Goal: Information Seeking & Learning: Learn about a topic

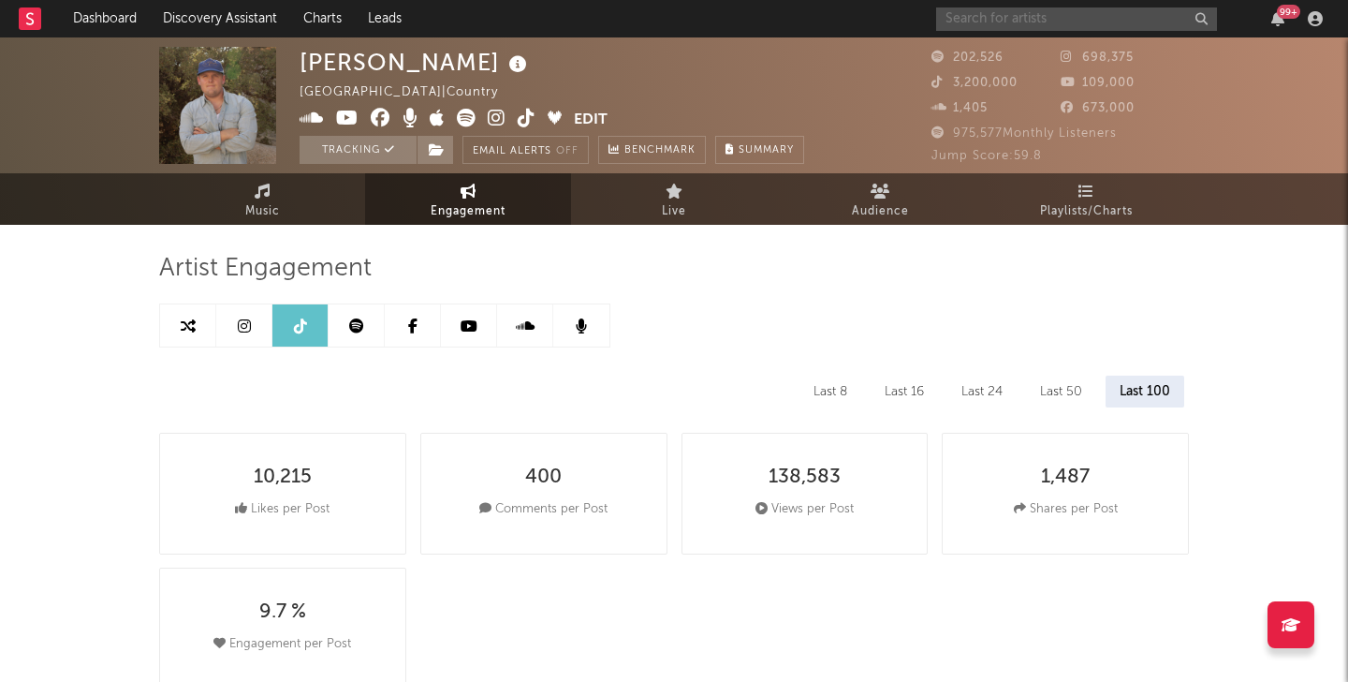
click at [1029, 19] on input "text" at bounding box center [1076, 18] width 281 height 23
type input "[PERSON_NAME]"
select select "6m"
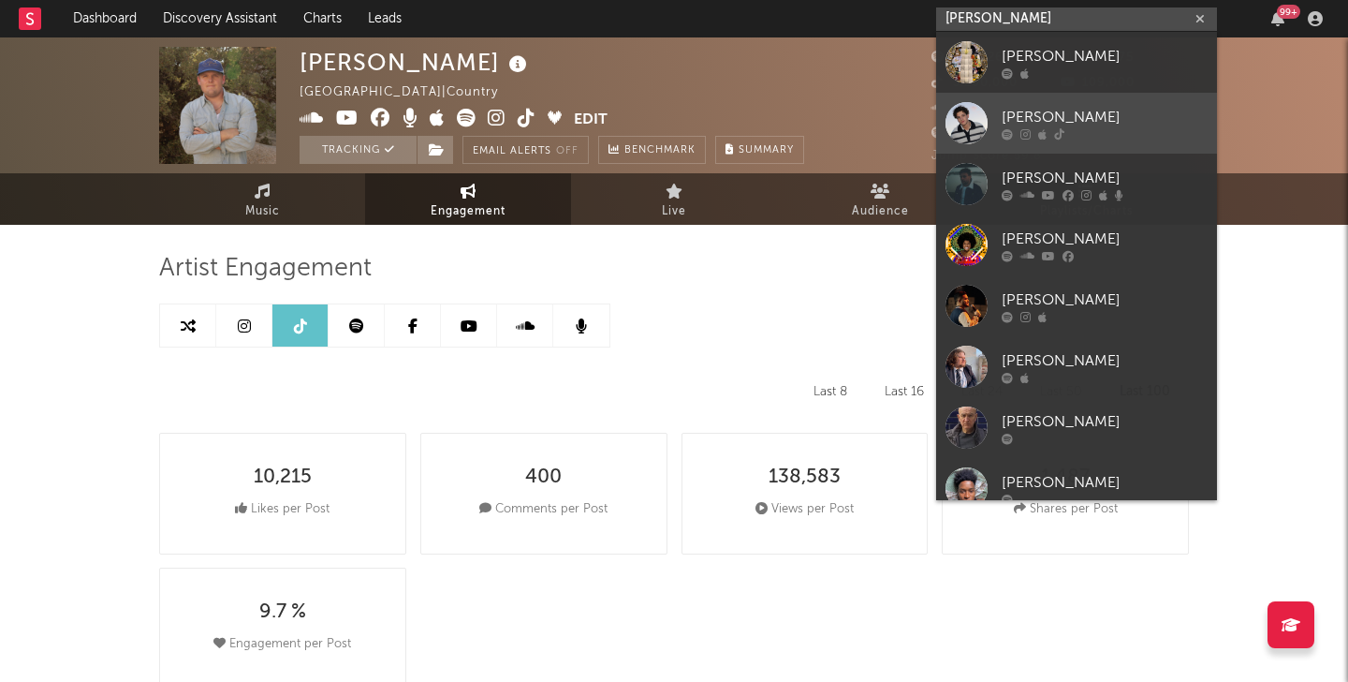
type input "[PERSON_NAME]"
click at [966, 111] on div at bounding box center [967, 123] width 42 height 42
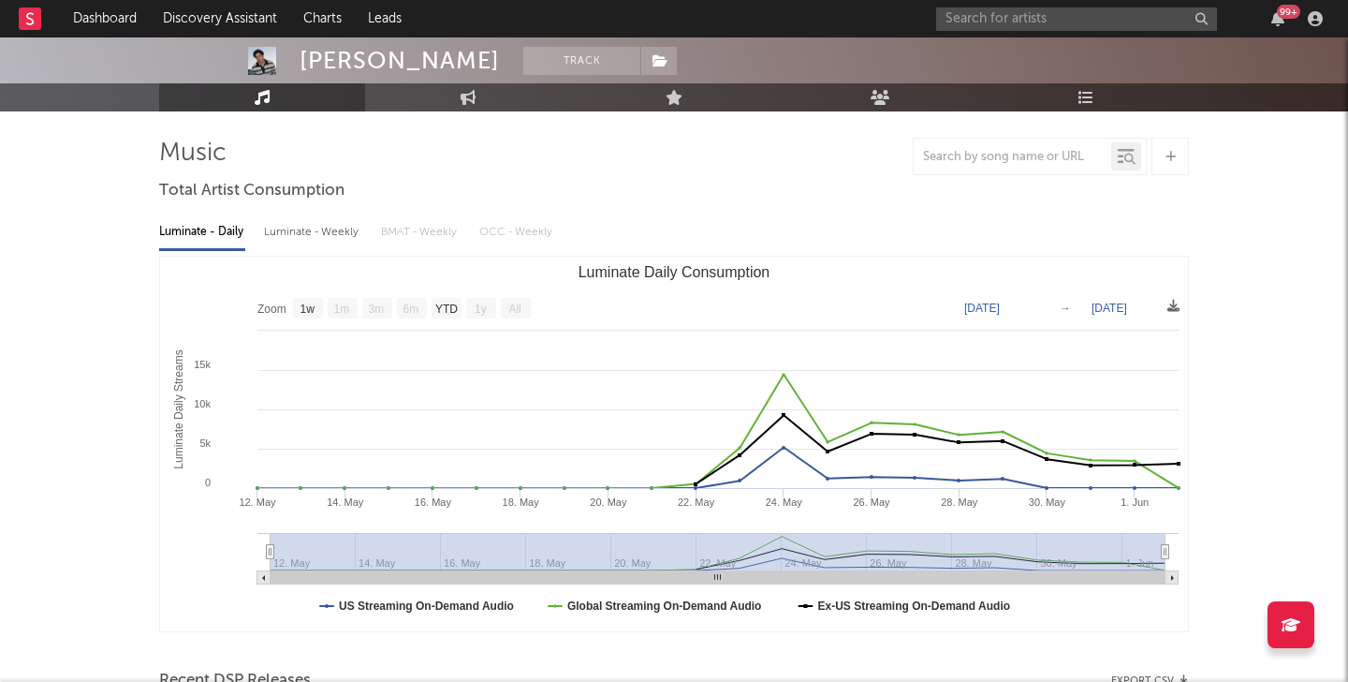
scroll to position [114, 0]
click at [440, 315] on text "YTD" at bounding box center [446, 309] width 22 height 13
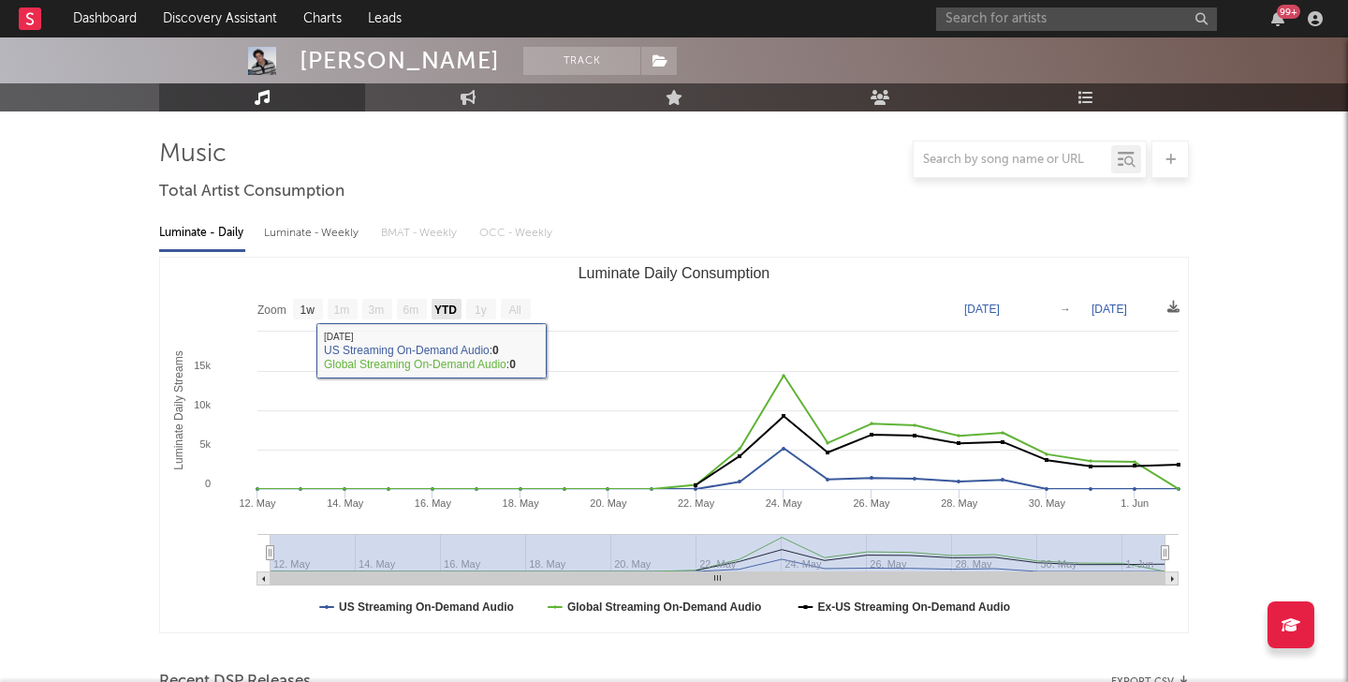
click at [444, 312] on text "YTD" at bounding box center [445, 309] width 22 height 13
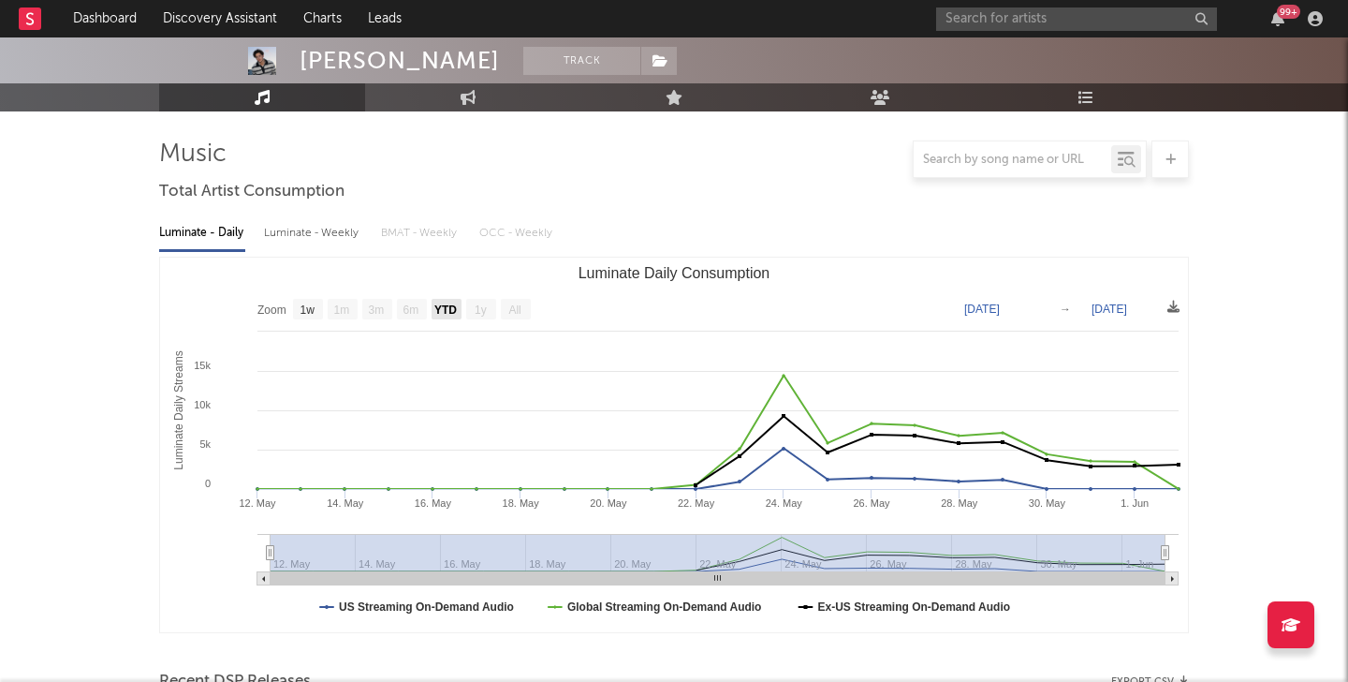
select select "YTD"
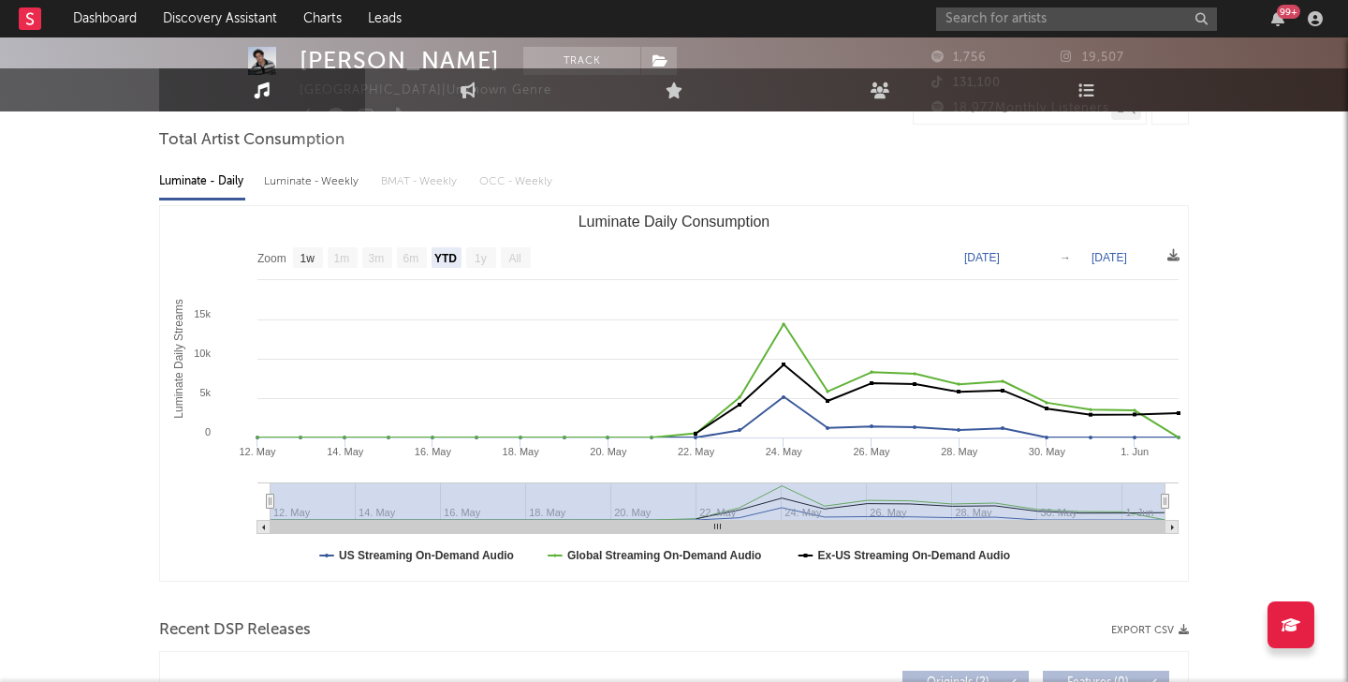
scroll to position [0, 0]
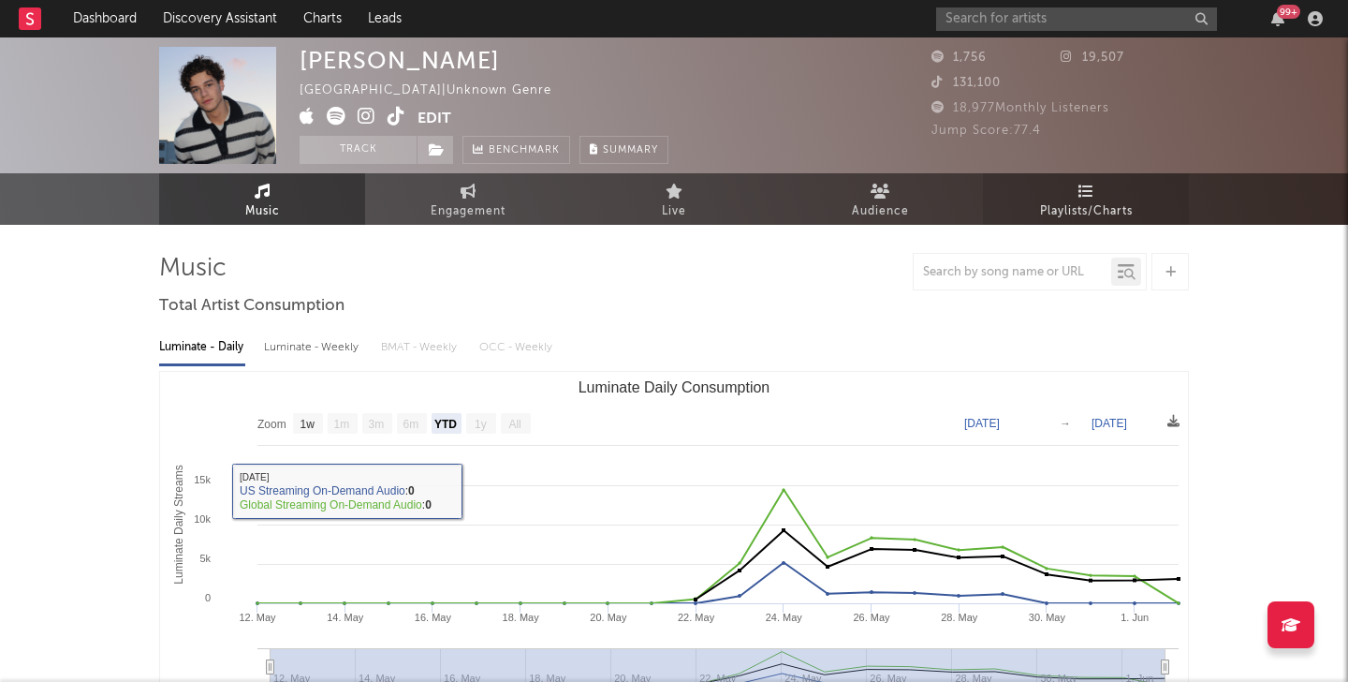
click at [1089, 191] on icon at bounding box center [1087, 191] width 16 height 15
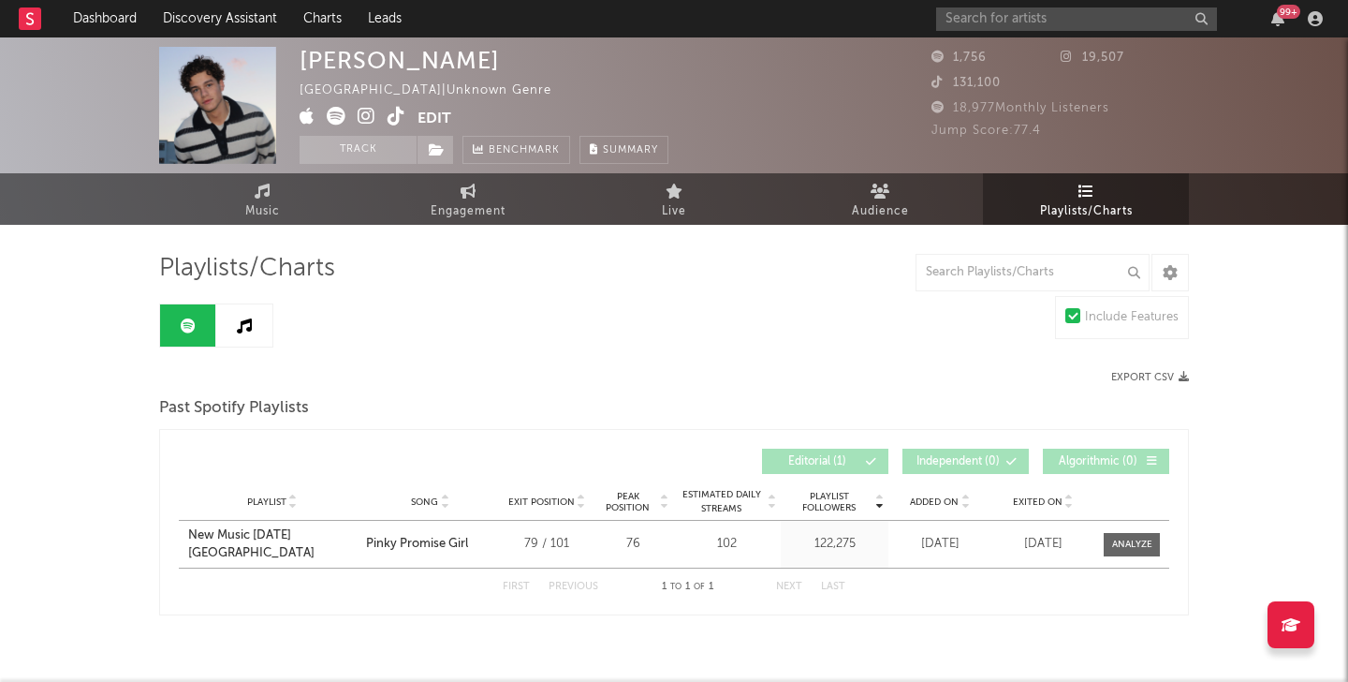
scroll to position [46, 0]
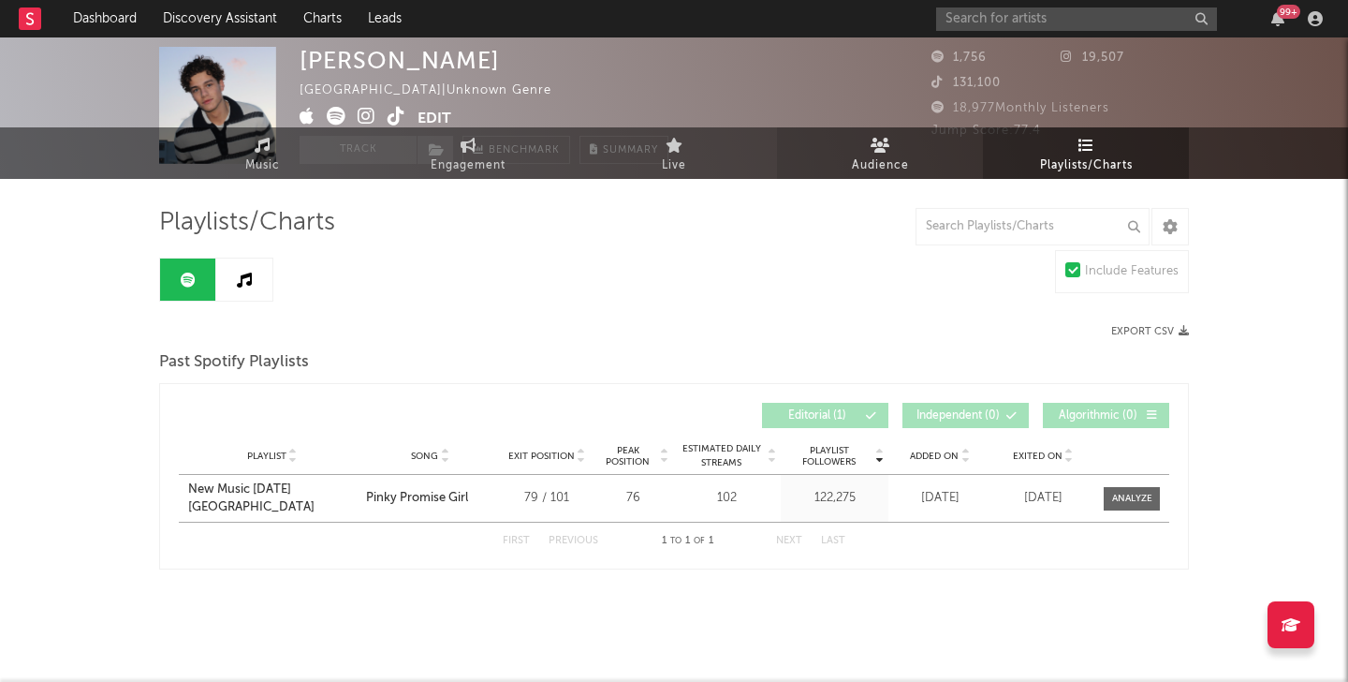
click at [853, 159] on span "Audience" at bounding box center [880, 165] width 57 height 22
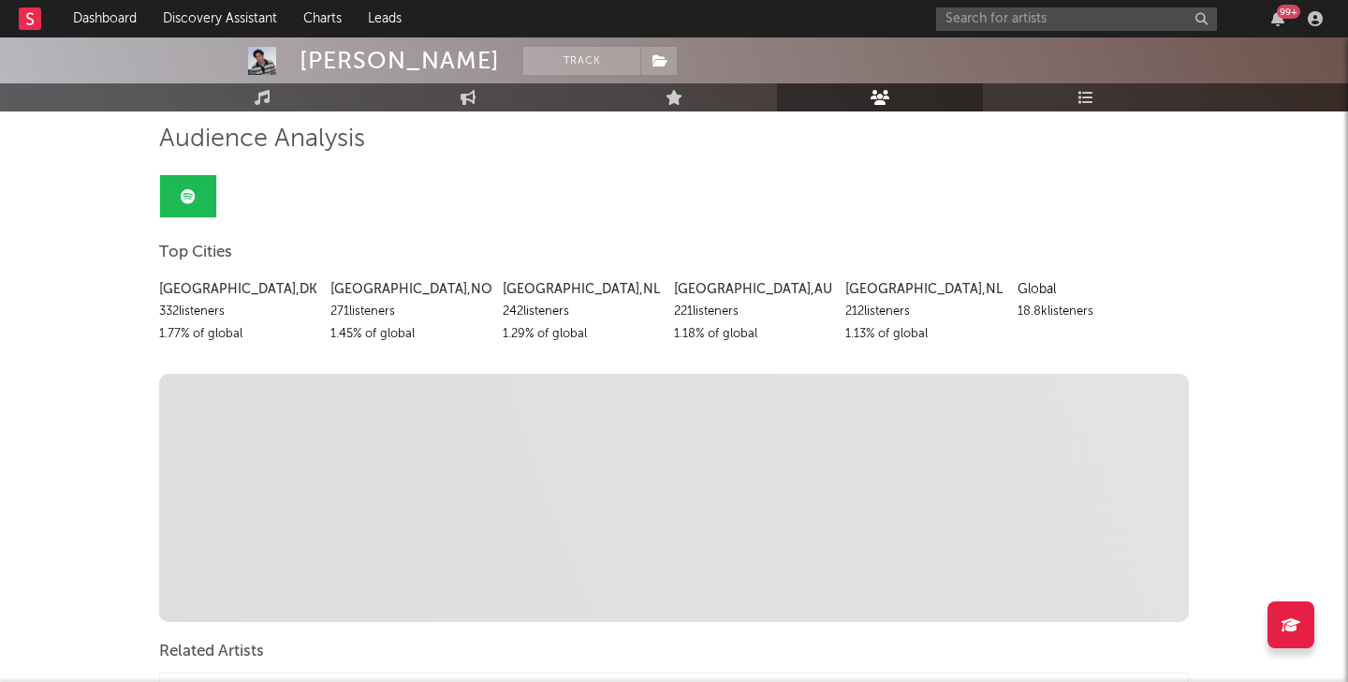
scroll to position [115, 0]
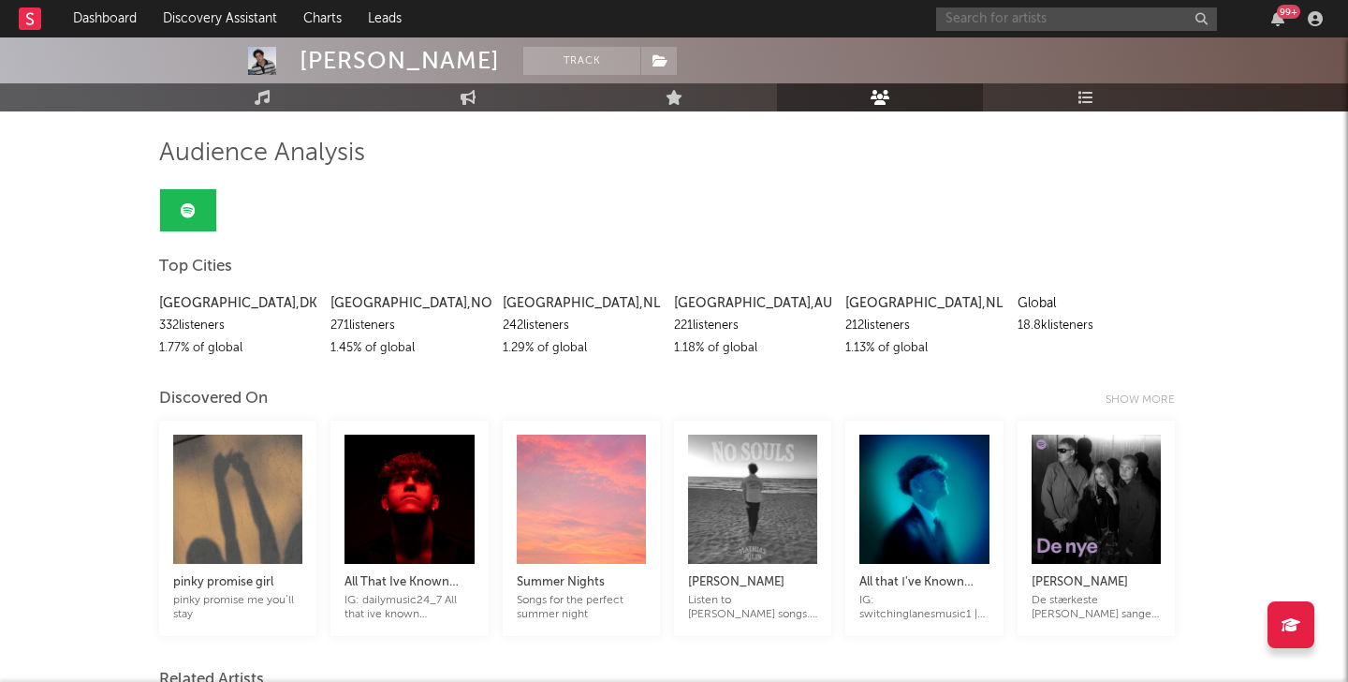
click at [1025, 22] on input "text" at bounding box center [1076, 18] width 281 height 23
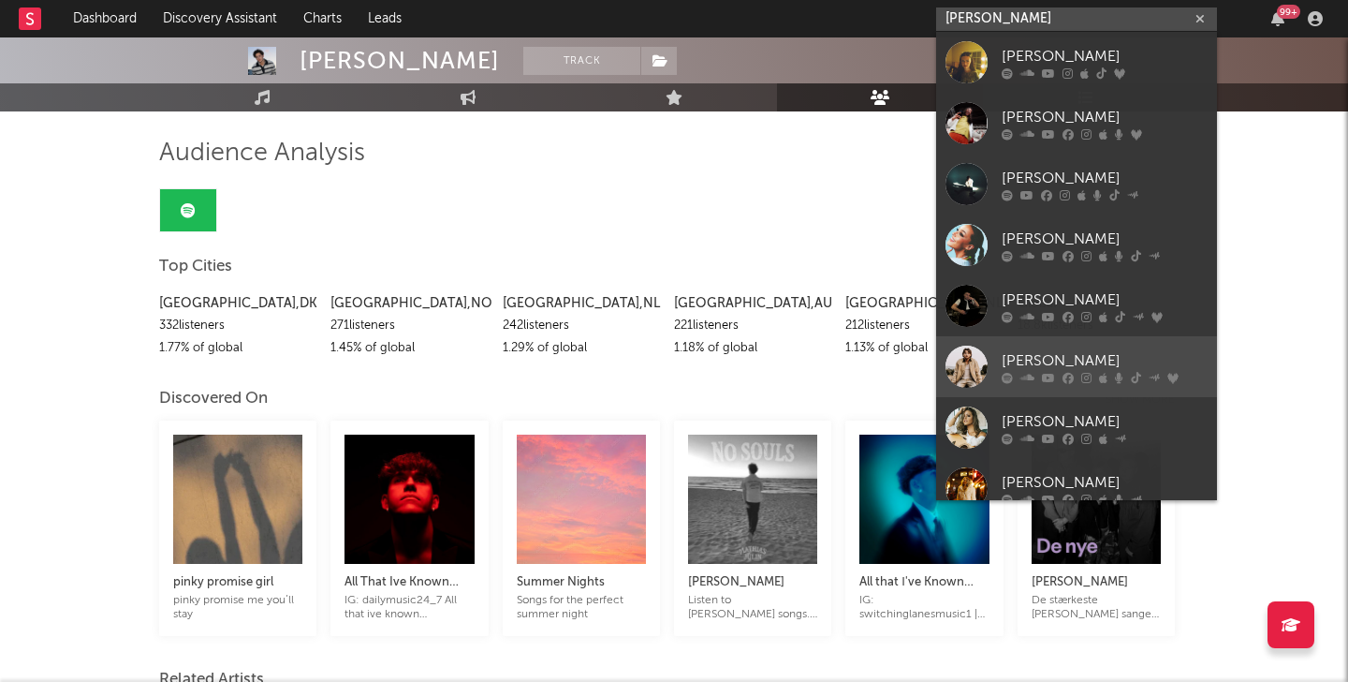
type input "[PERSON_NAME]"
click at [972, 370] on div at bounding box center [967, 366] width 42 height 42
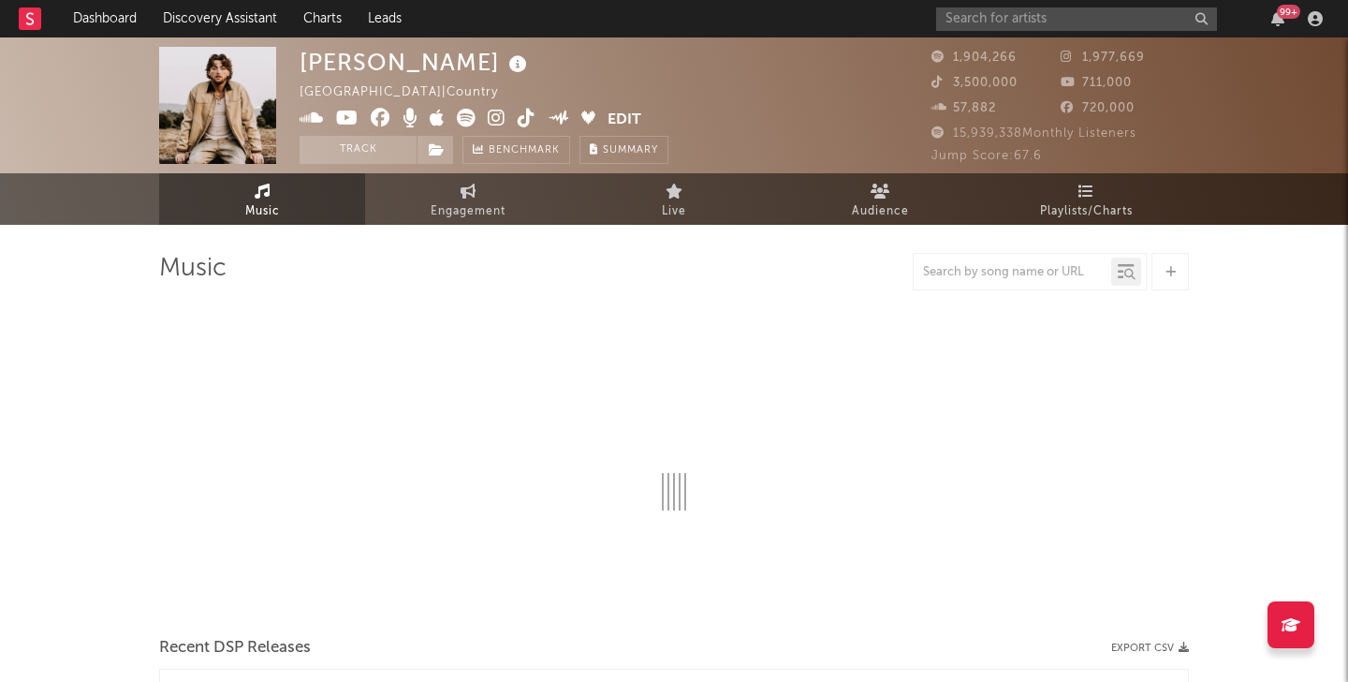
select select "6m"
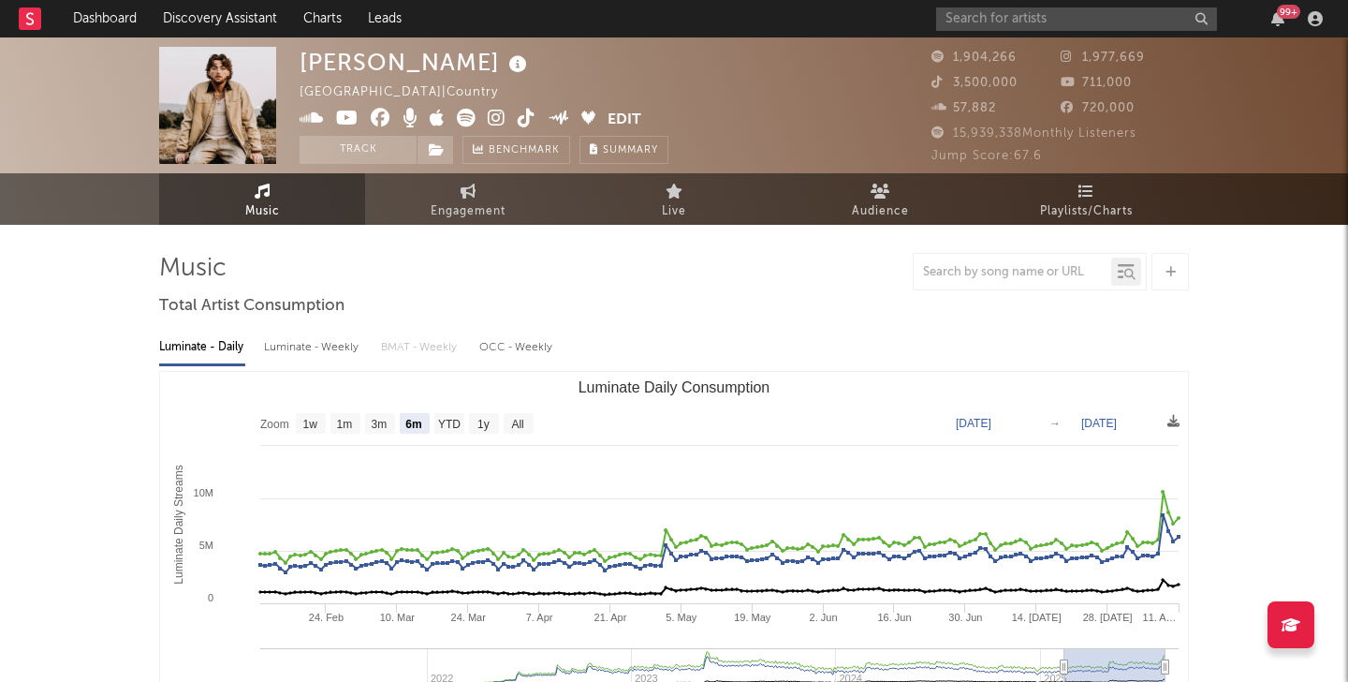
select select "6m"
click at [1043, 204] on span "Playlists/Charts" at bounding box center [1086, 211] width 93 height 22
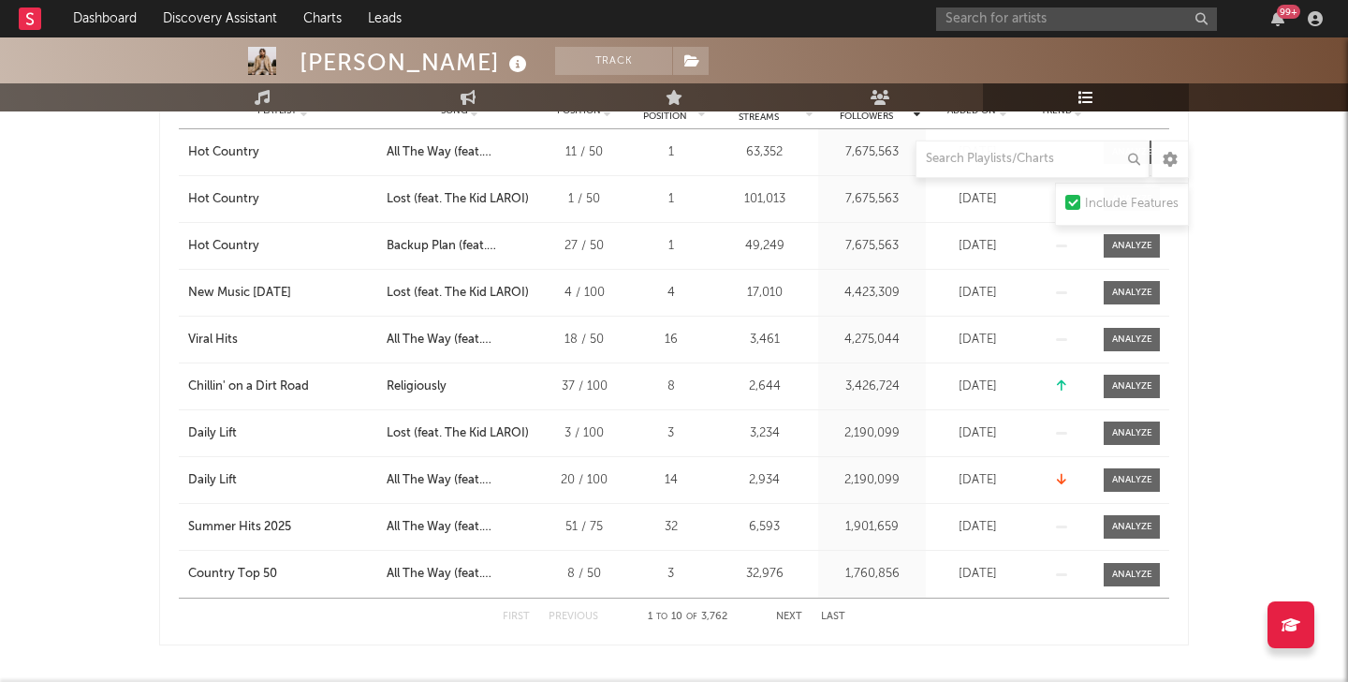
scroll to position [1295, 0]
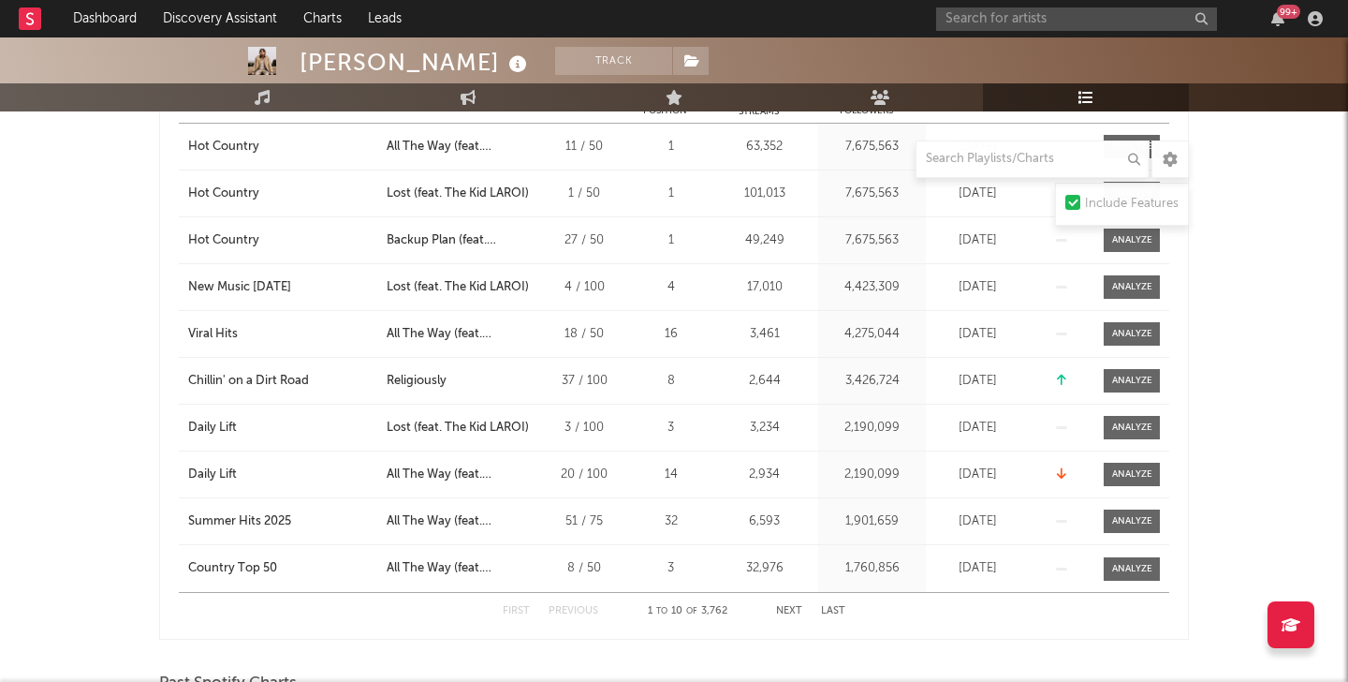
click at [789, 606] on button "Next" at bounding box center [789, 611] width 26 height 10
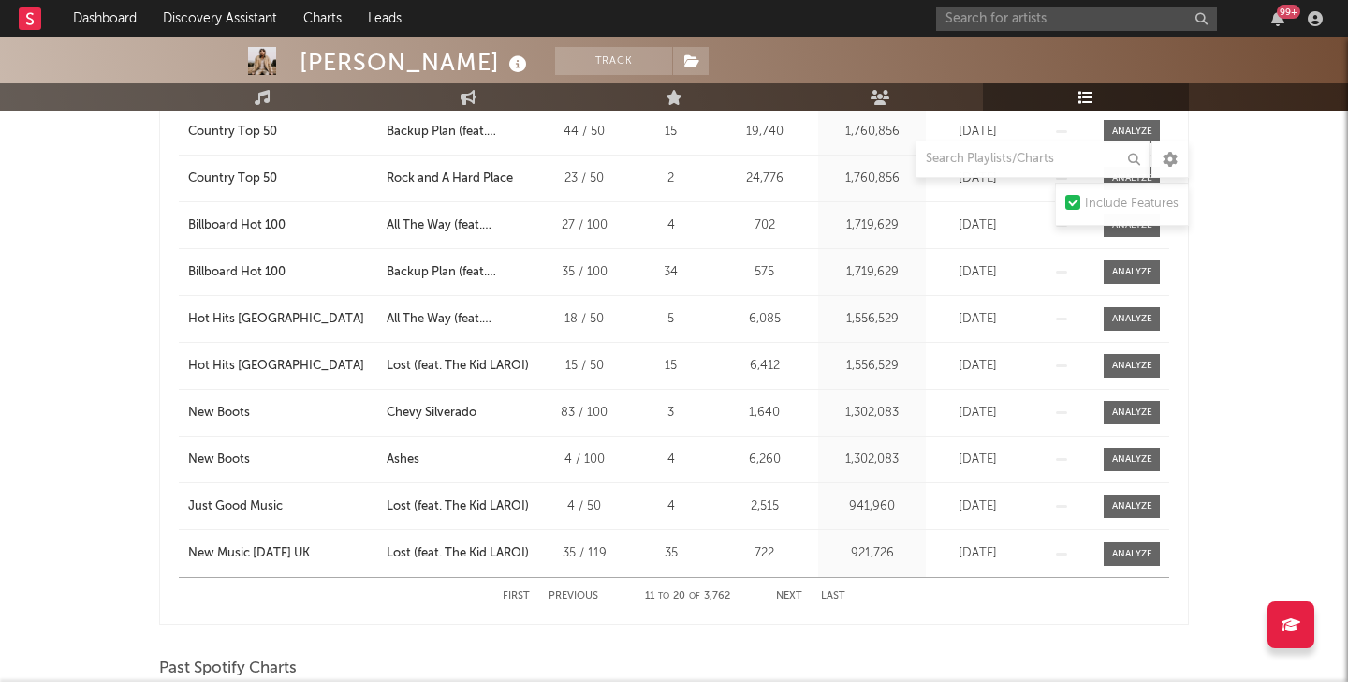
scroll to position [1321, 0]
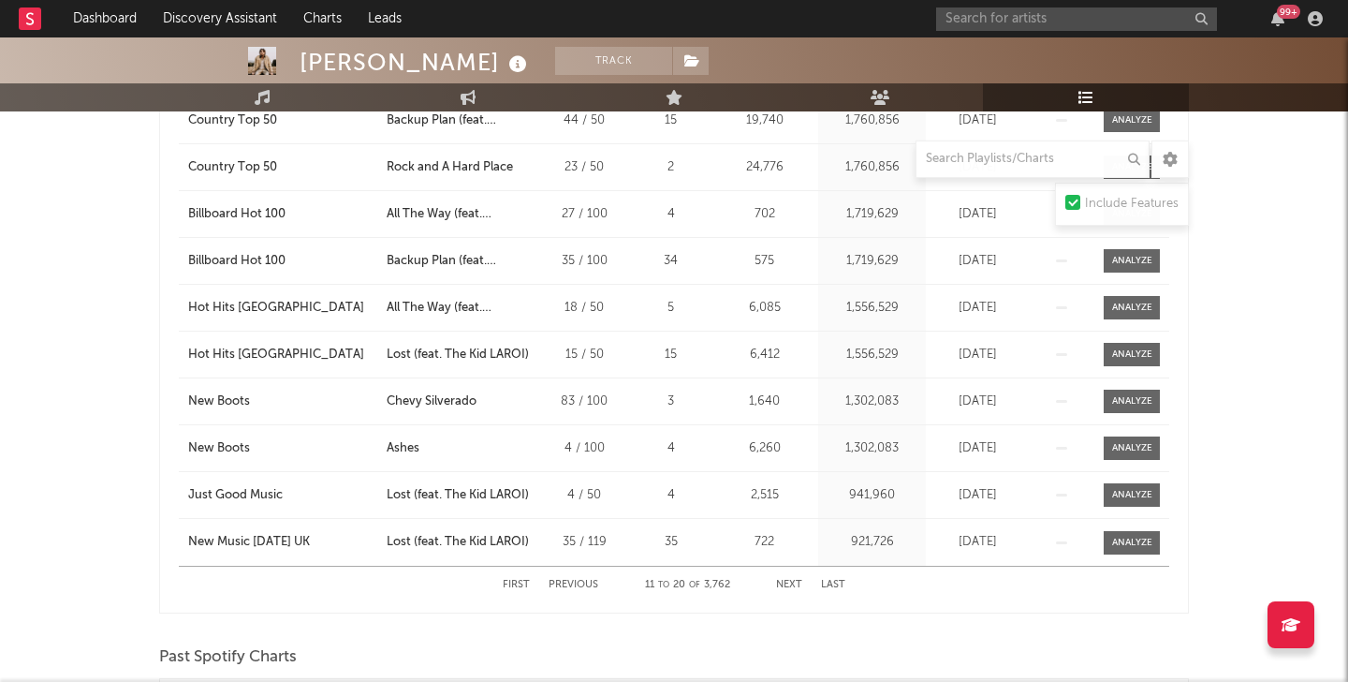
click at [781, 580] on button "Next" at bounding box center [789, 585] width 26 height 10
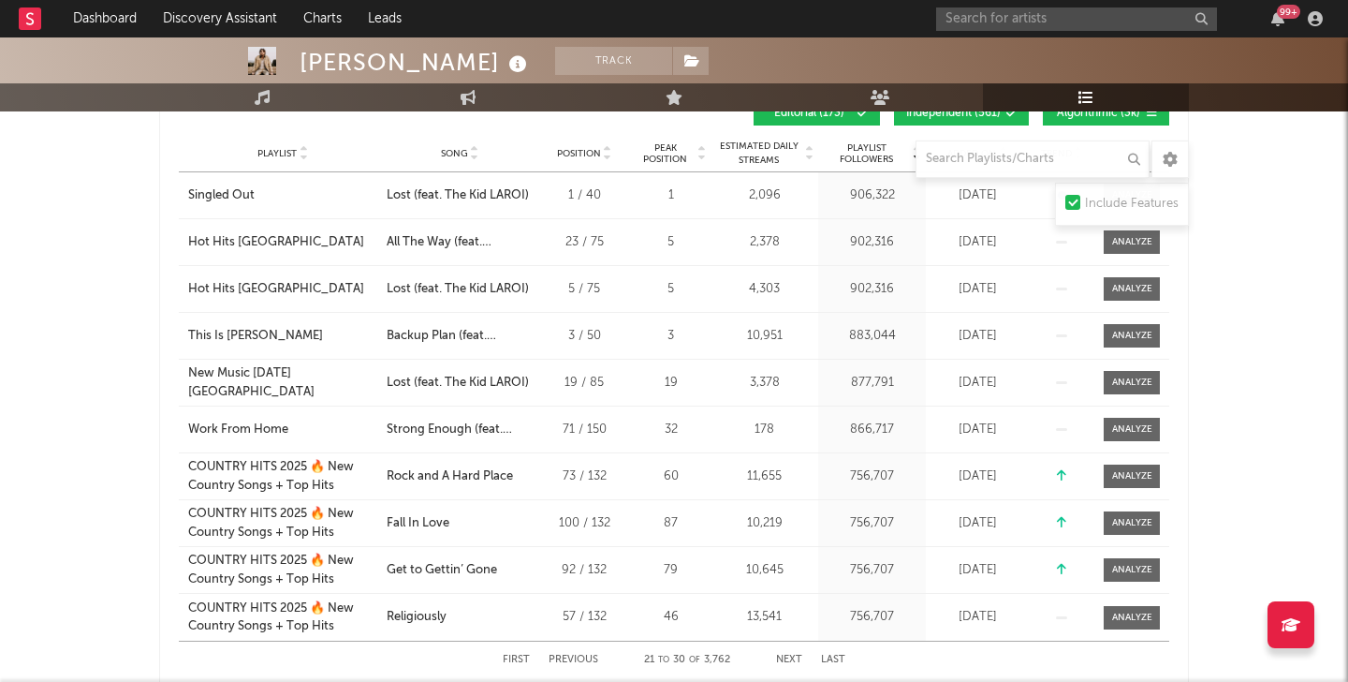
scroll to position [1271, 0]
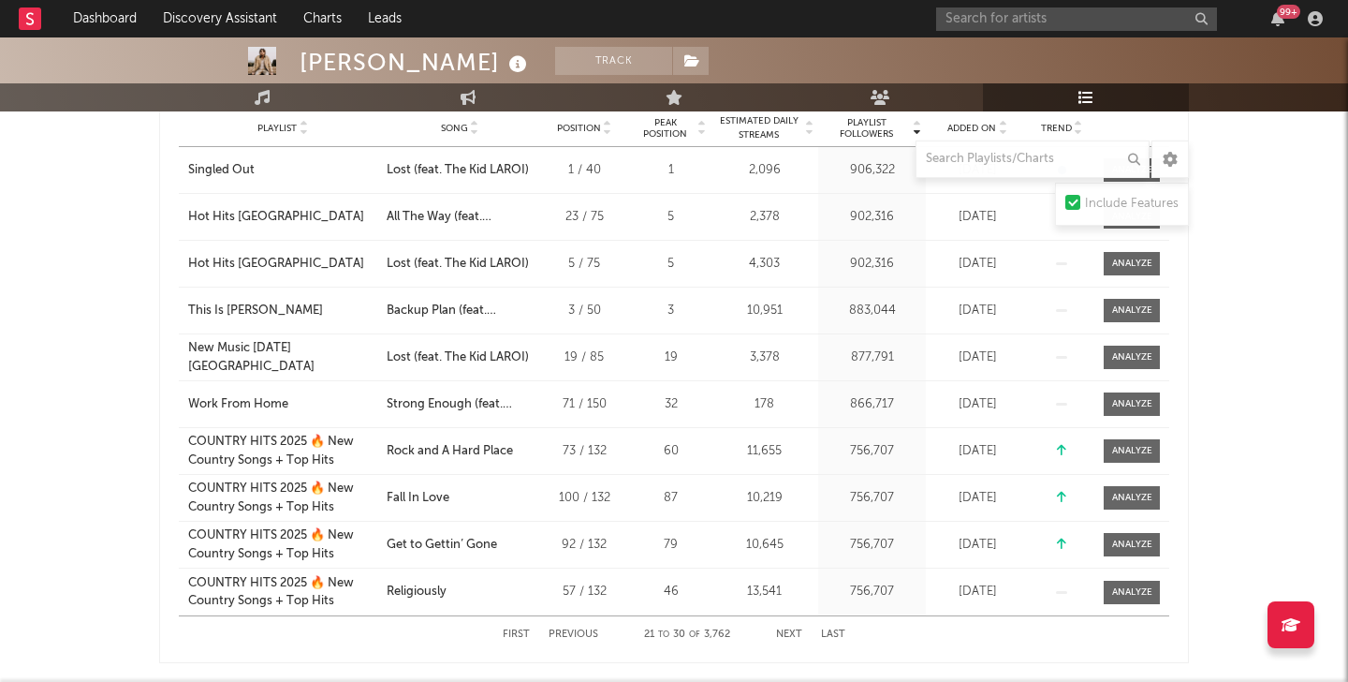
click at [790, 634] on button "Next" at bounding box center [789, 634] width 26 height 10
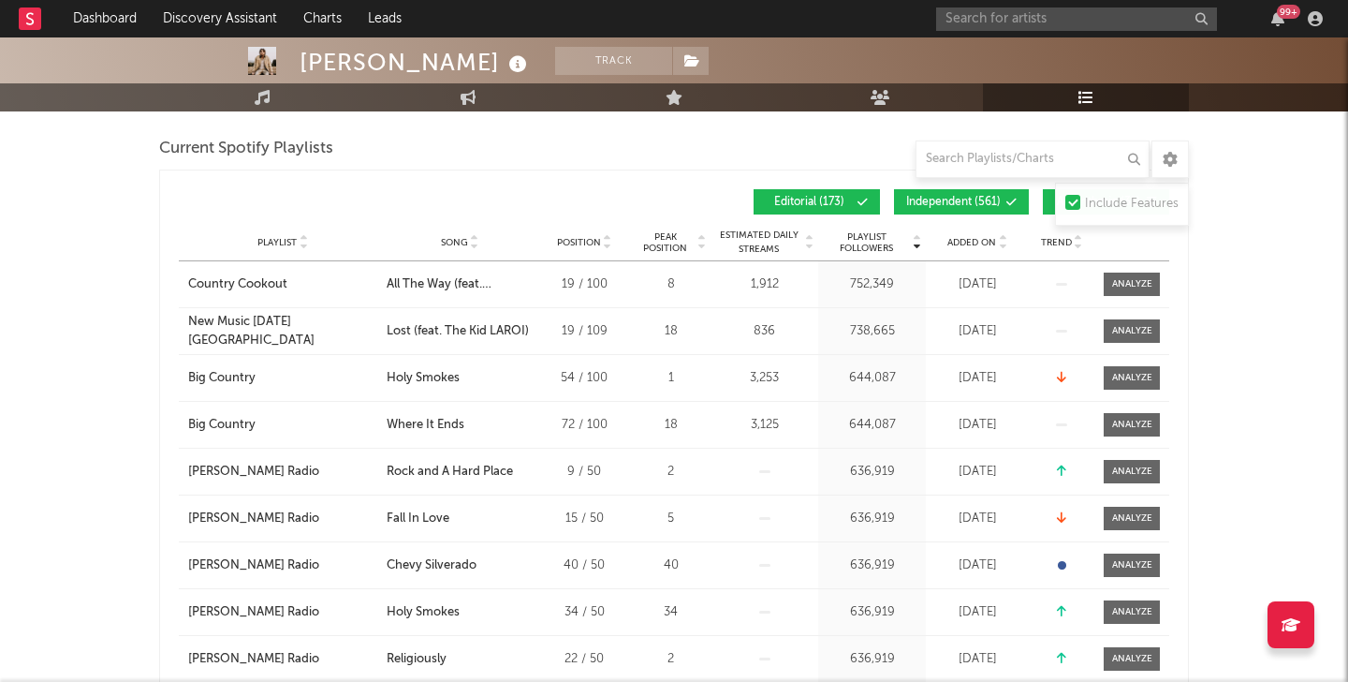
scroll to position [1369, 0]
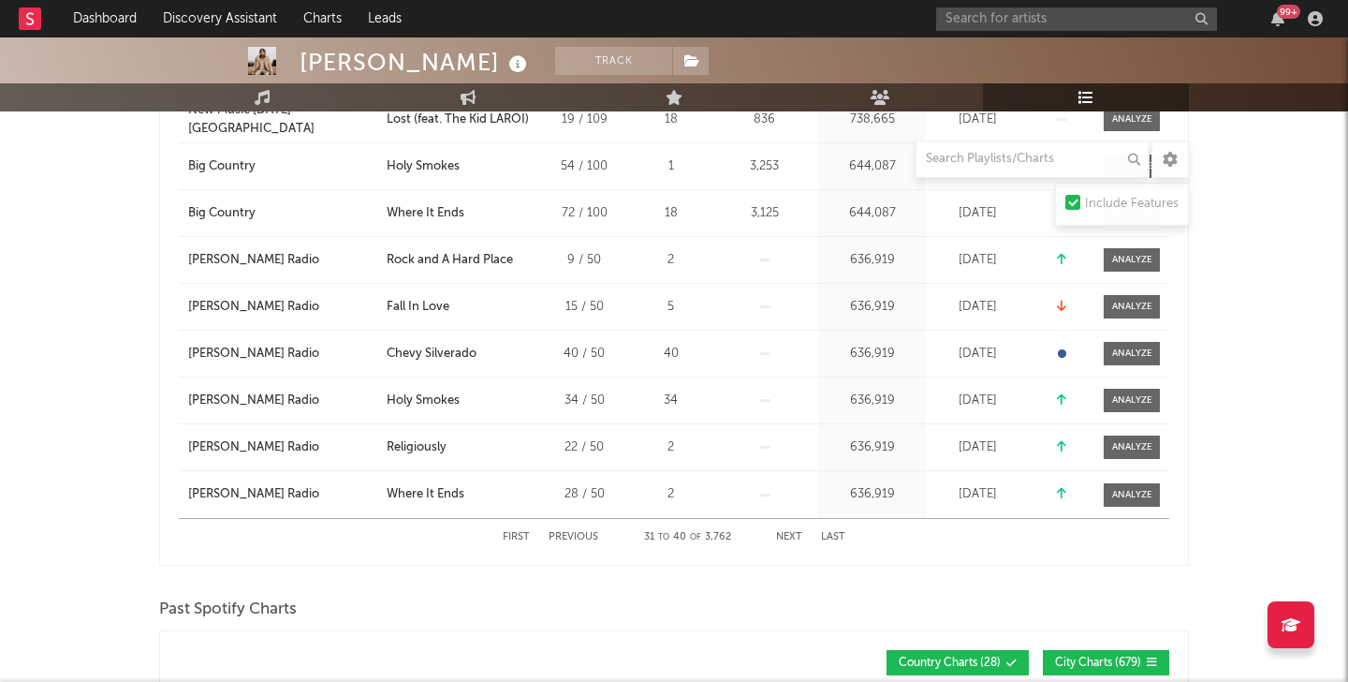
click at [787, 537] on button "Next" at bounding box center [789, 537] width 26 height 10
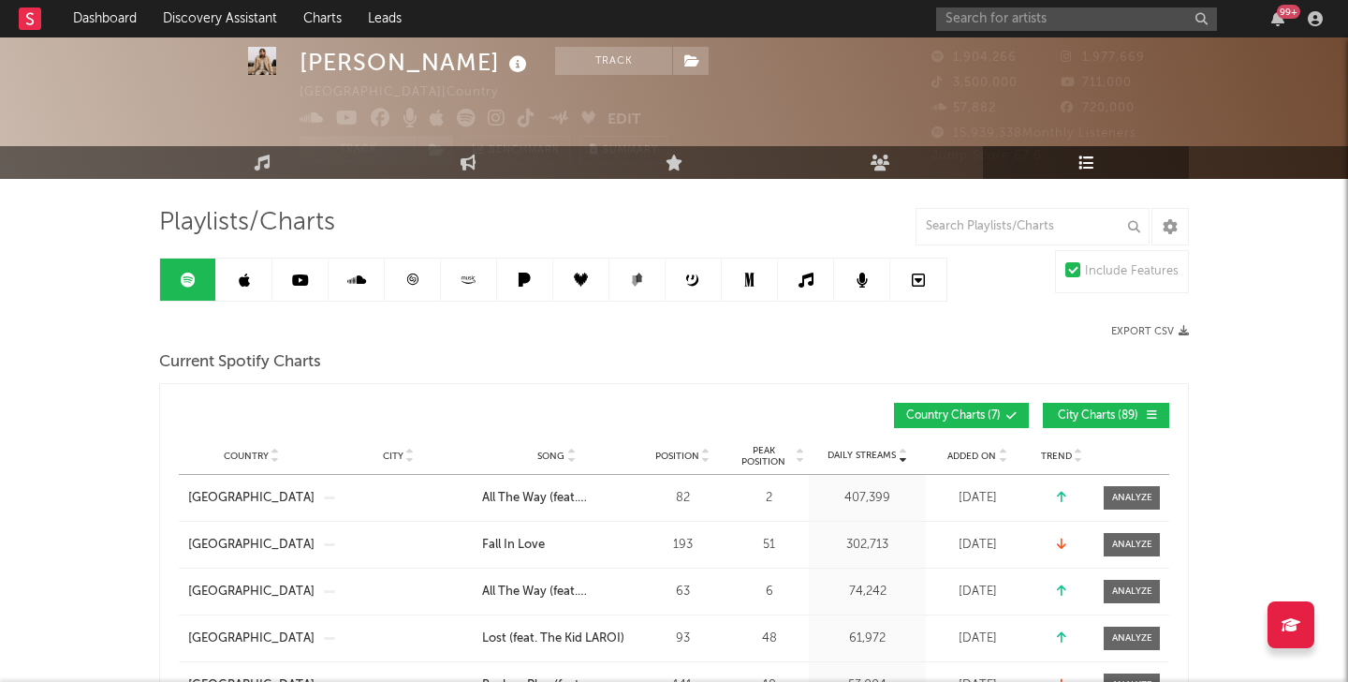
scroll to position [44, 0]
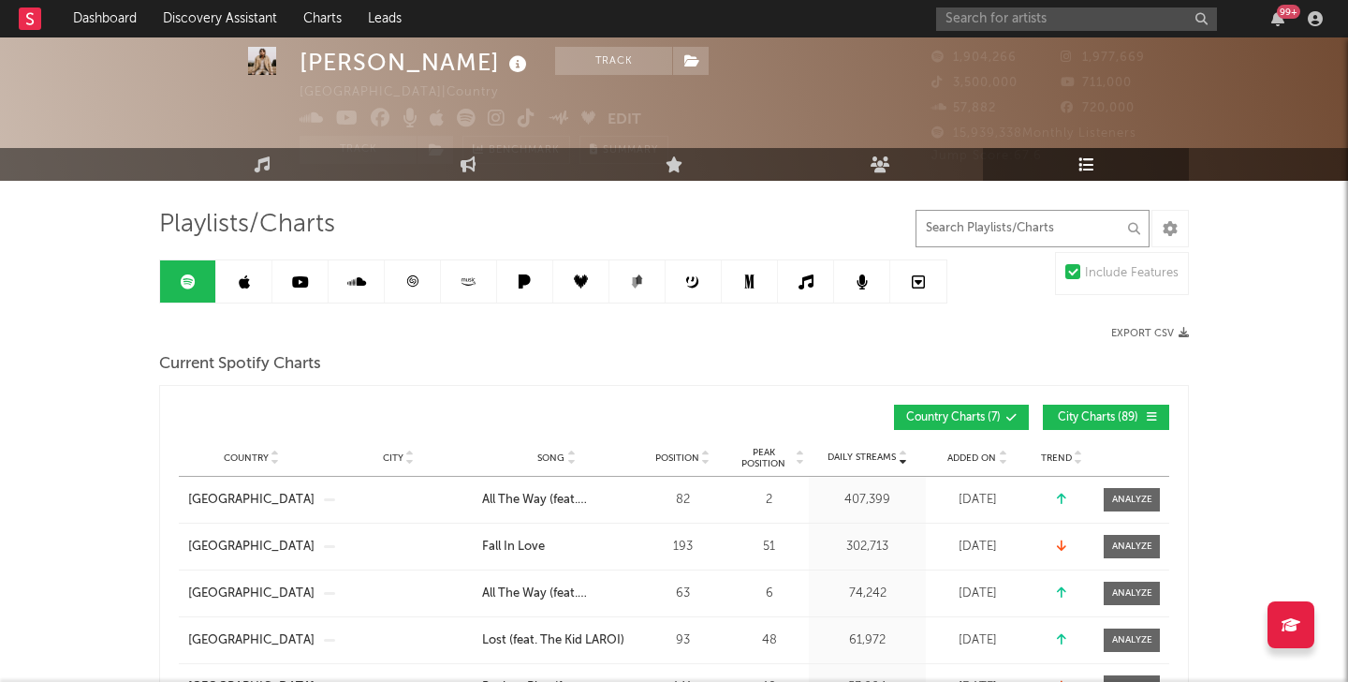
click at [958, 227] on input "text" at bounding box center [1033, 228] width 234 height 37
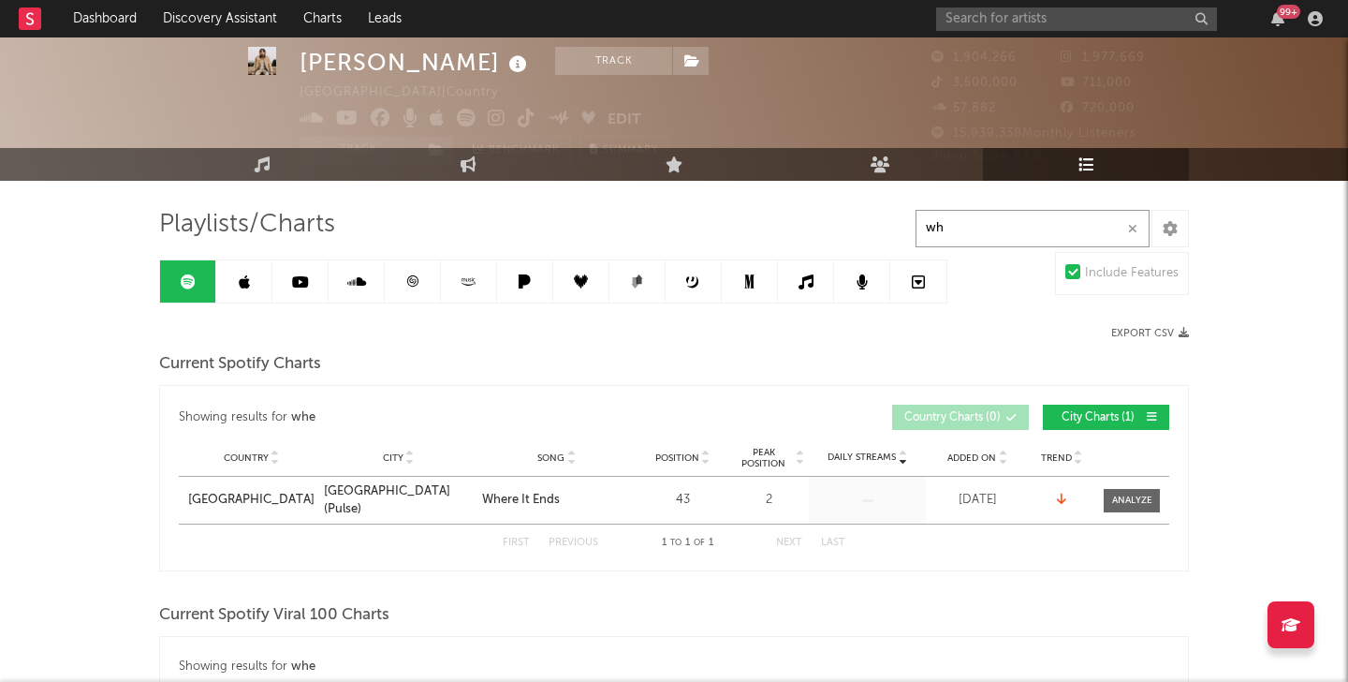
type input "w"
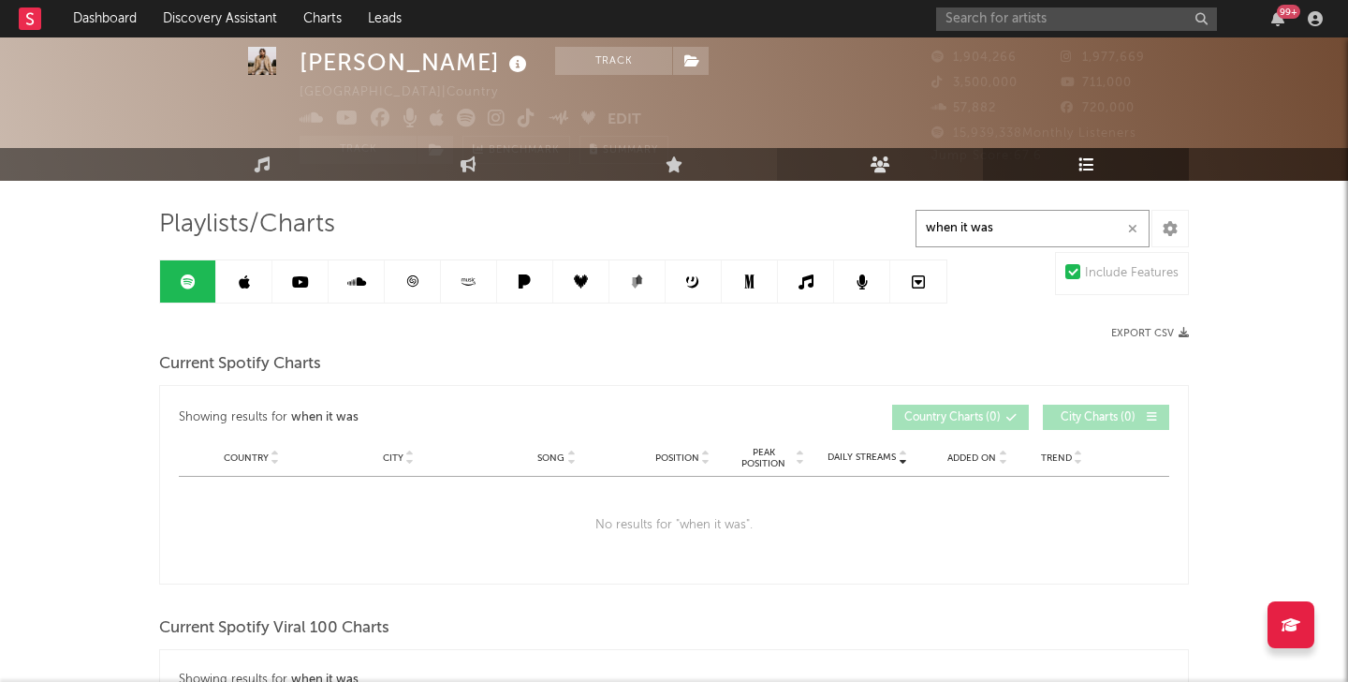
type input "when it was"
click at [857, 169] on link "Audience" at bounding box center [880, 164] width 206 height 33
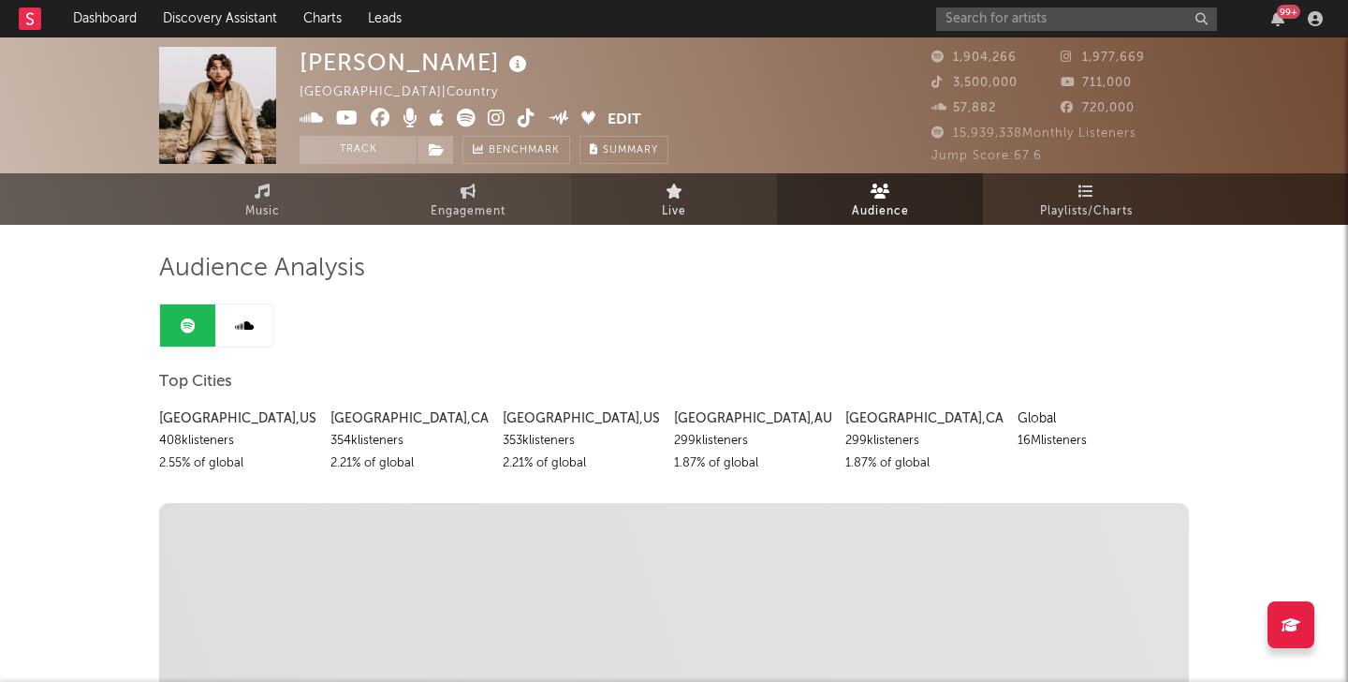
click at [712, 210] on link "Live" at bounding box center [674, 198] width 206 height 51
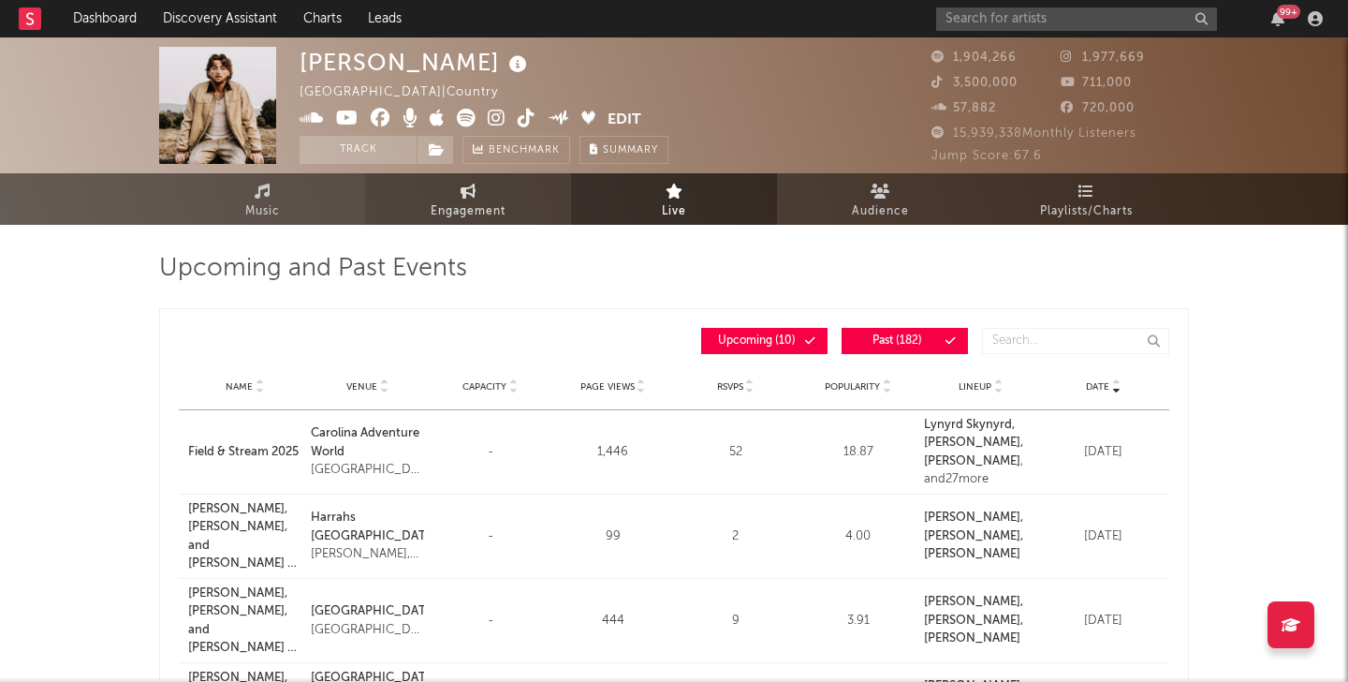
click at [490, 204] on span "Engagement" at bounding box center [468, 211] width 75 height 22
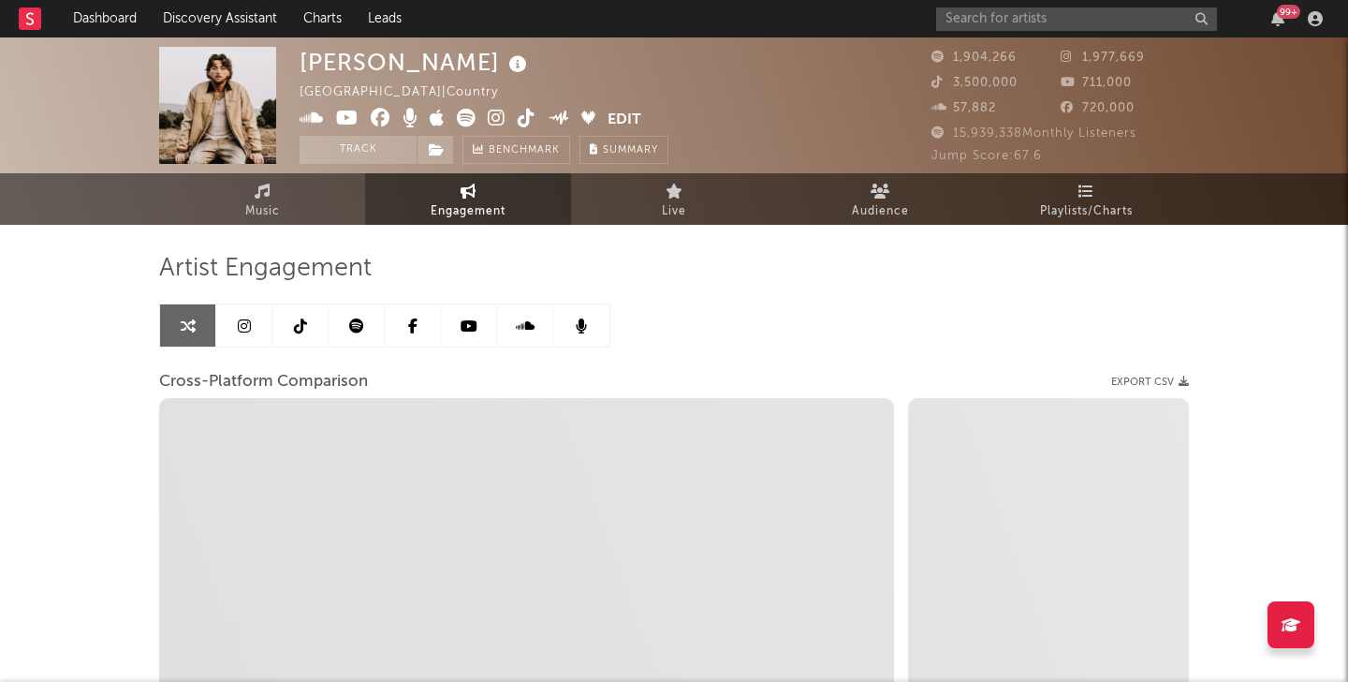
select select "1w"
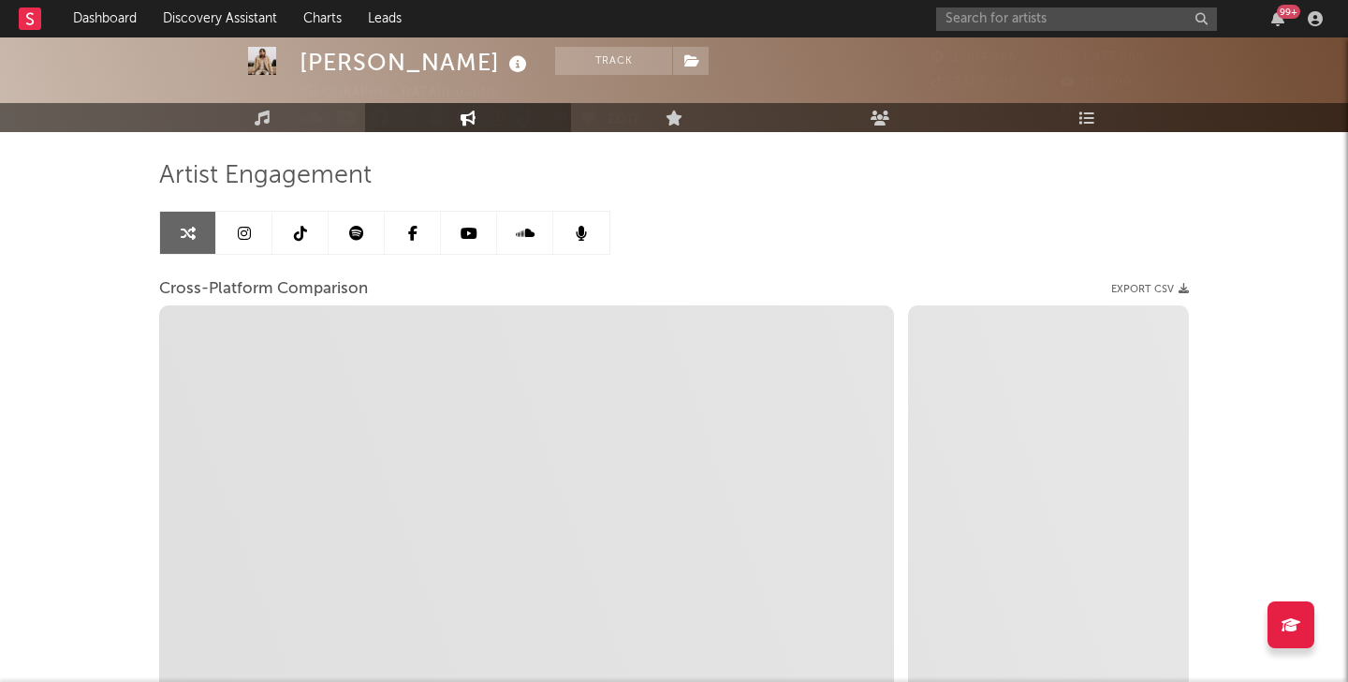
scroll to position [19, 0]
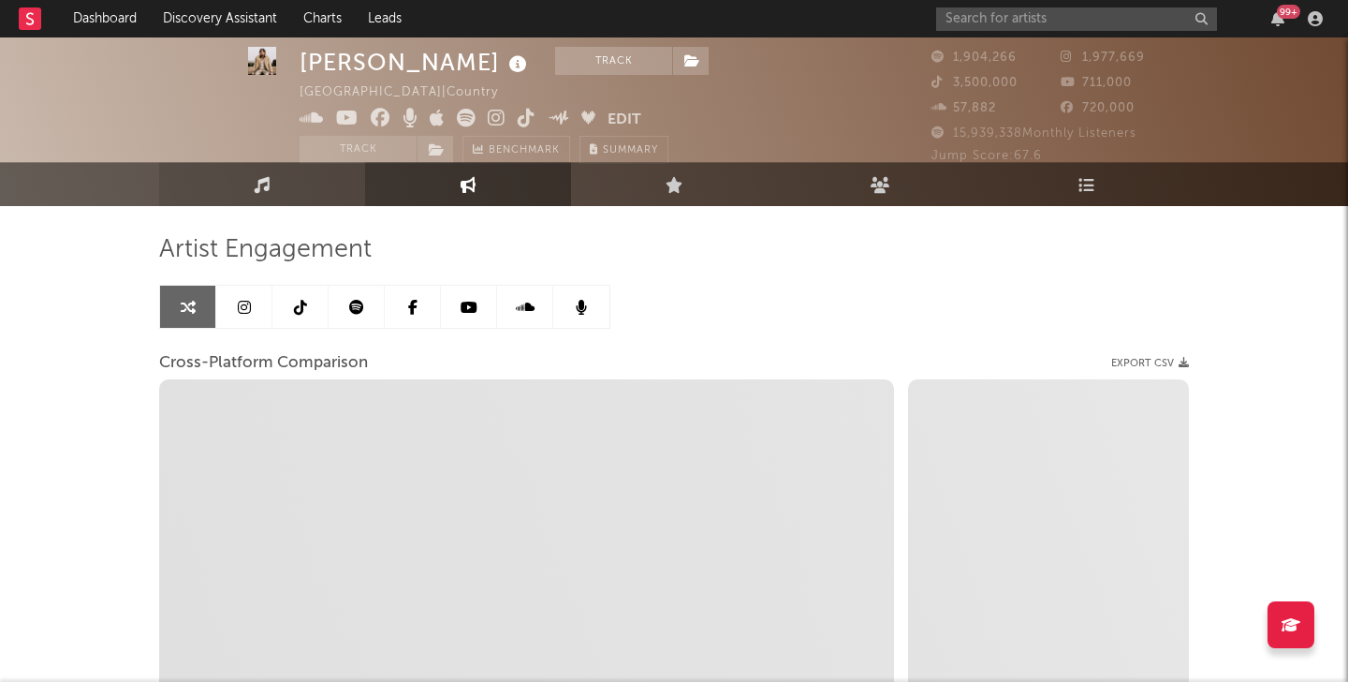
click at [260, 170] on link "Music" at bounding box center [262, 184] width 206 height 44
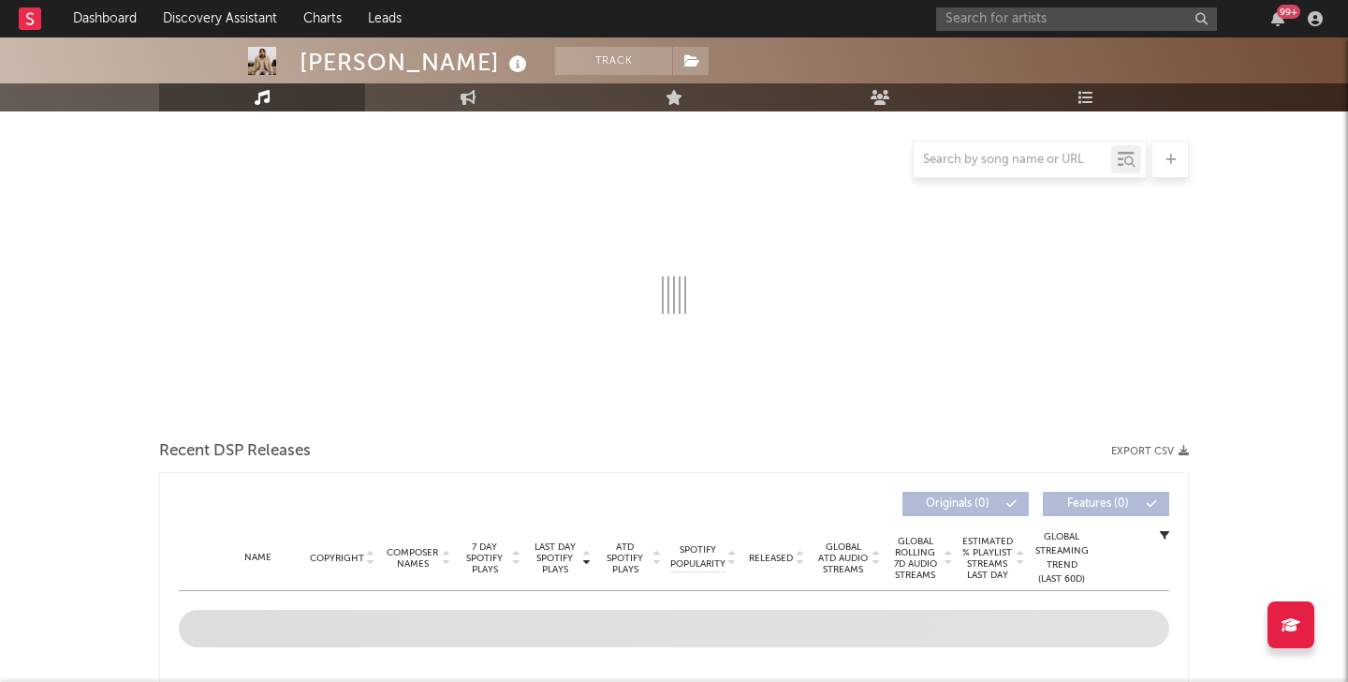
scroll to position [229, 0]
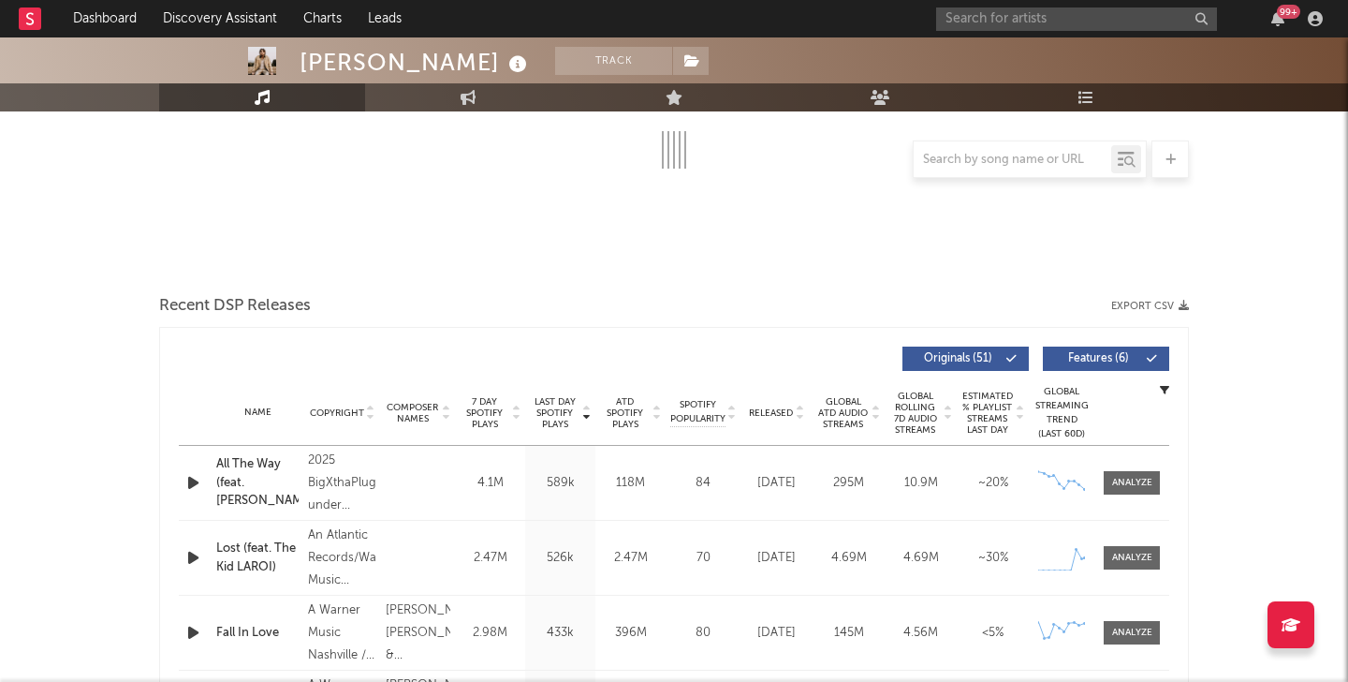
select select "6m"
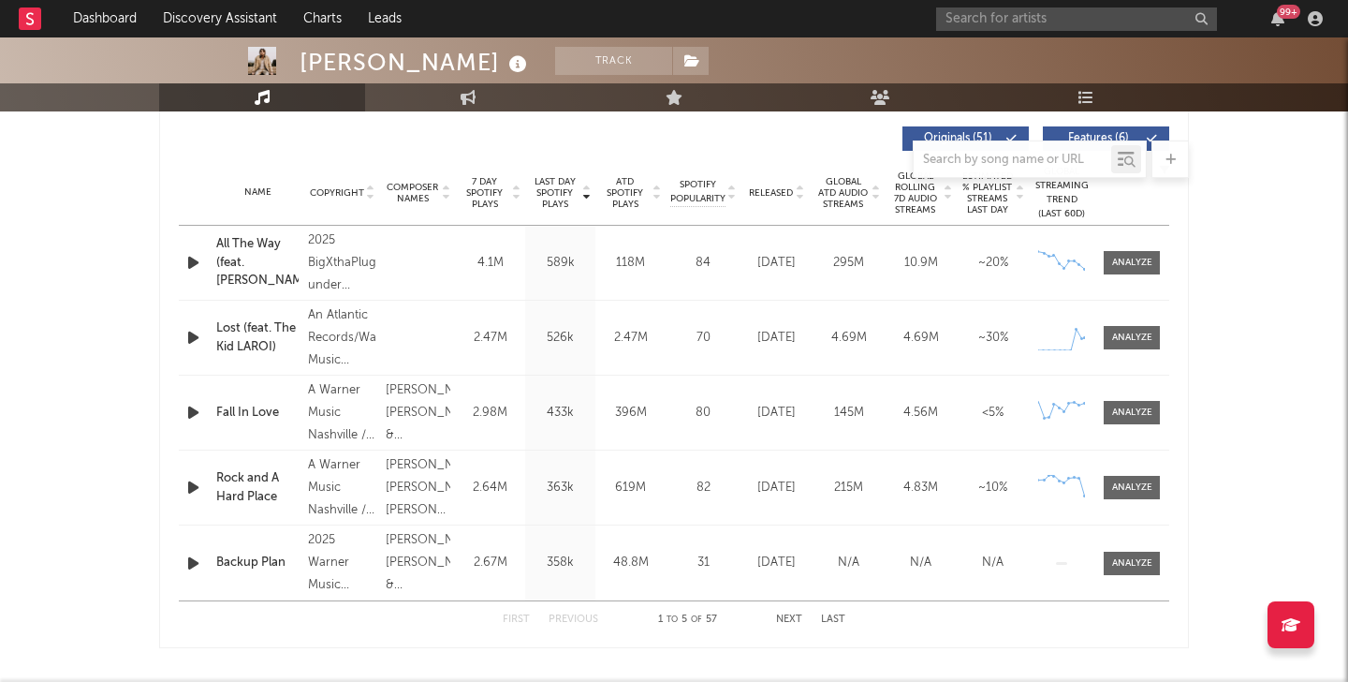
scroll to position [809, 0]
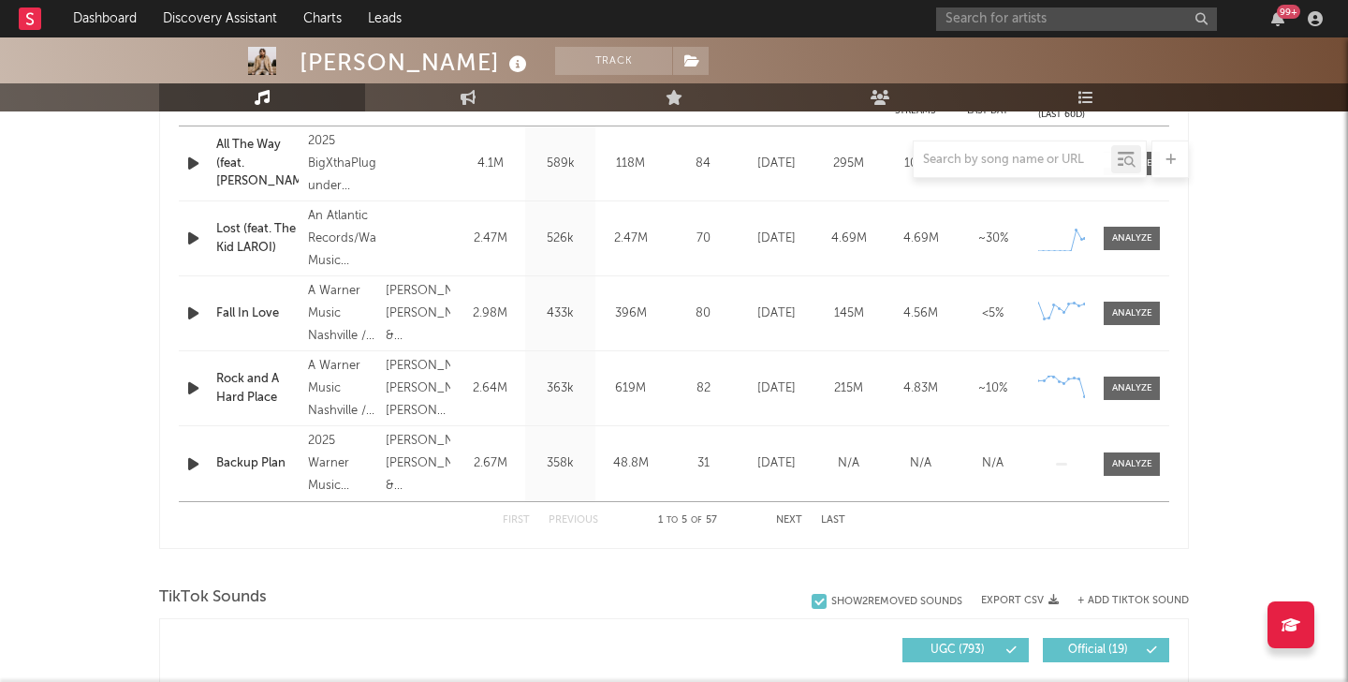
click at [788, 518] on button "Next" at bounding box center [789, 520] width 26 height 10
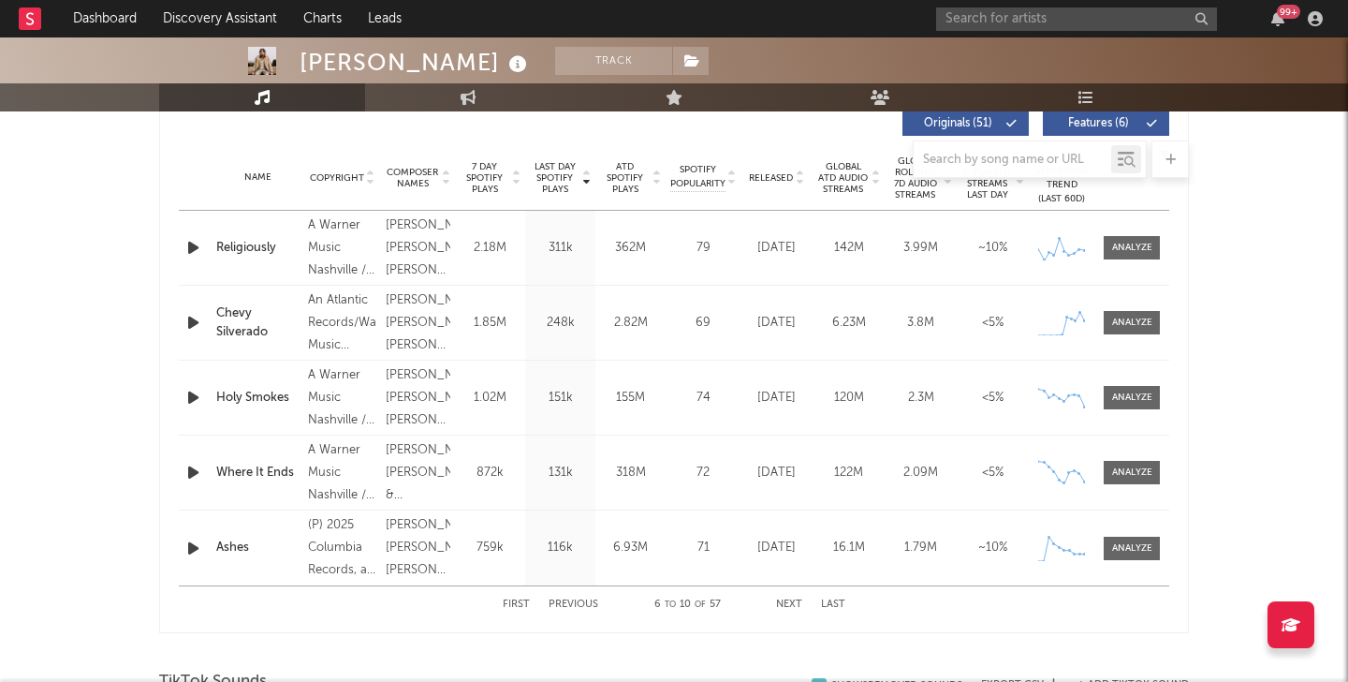
scroll to position [722, 0]
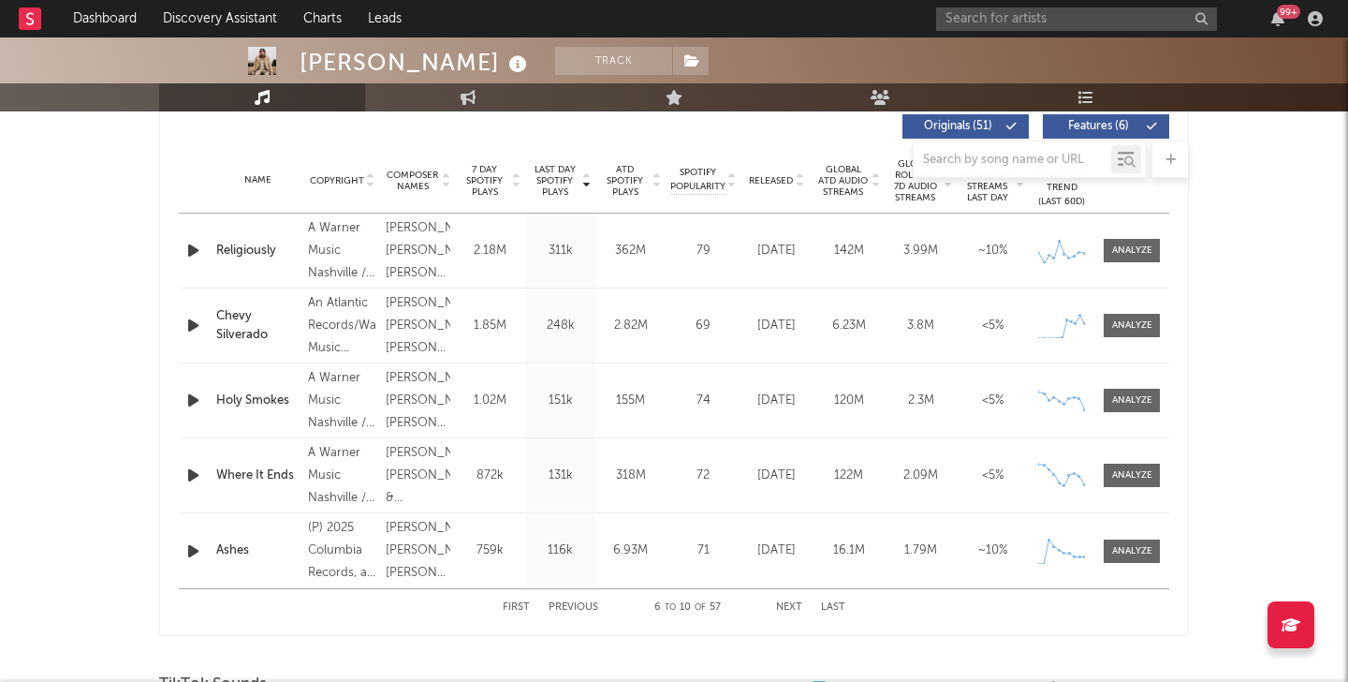
click at [789, 608] on button "Next" at bounding box center [789, 607] width 26 height 10
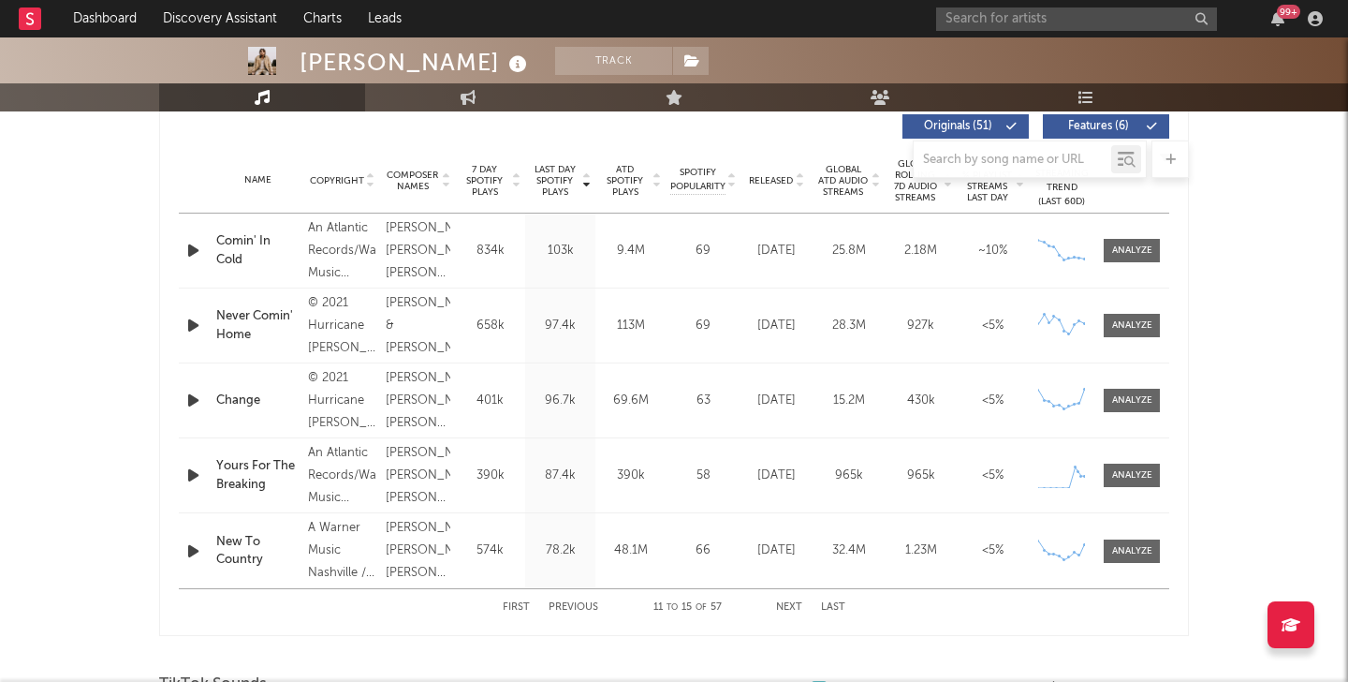
click at [786, 605] on button "Next" at bounding box center [789, 607] width 26 height 10
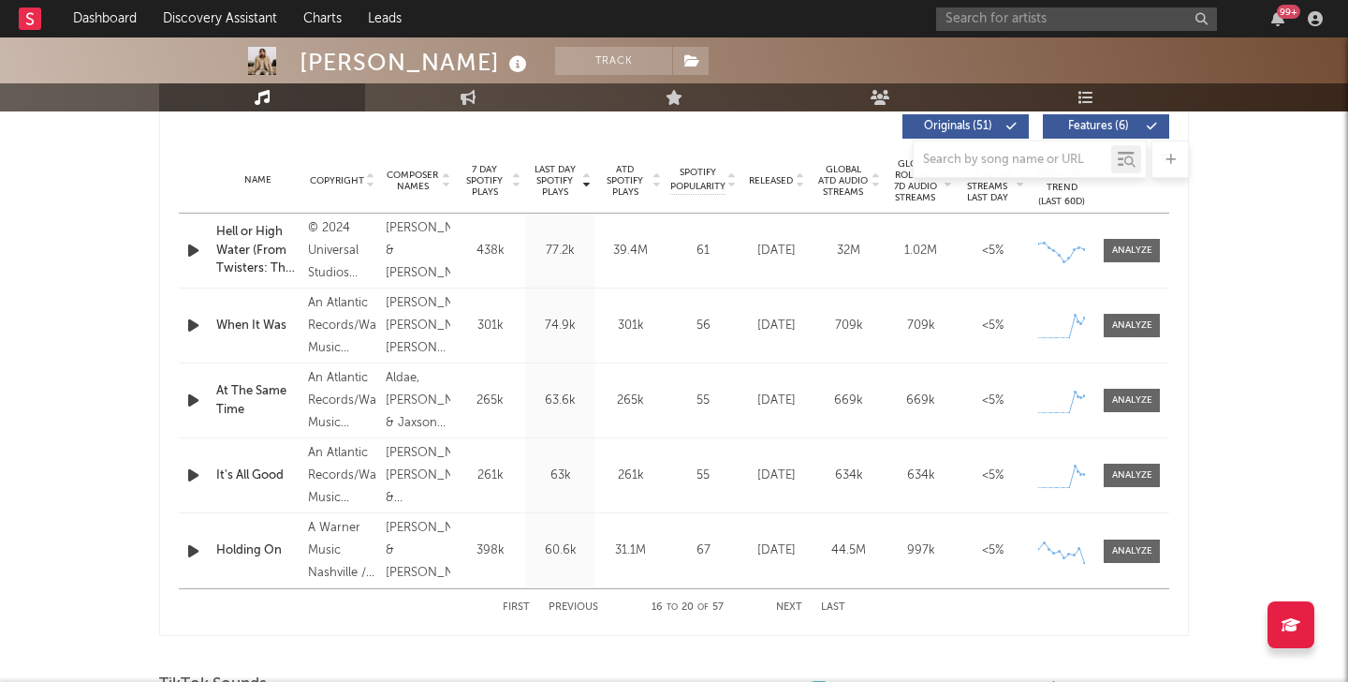
click at [566, 605] on button "Previous" at bounding box center [574, 607] width 50 height 10
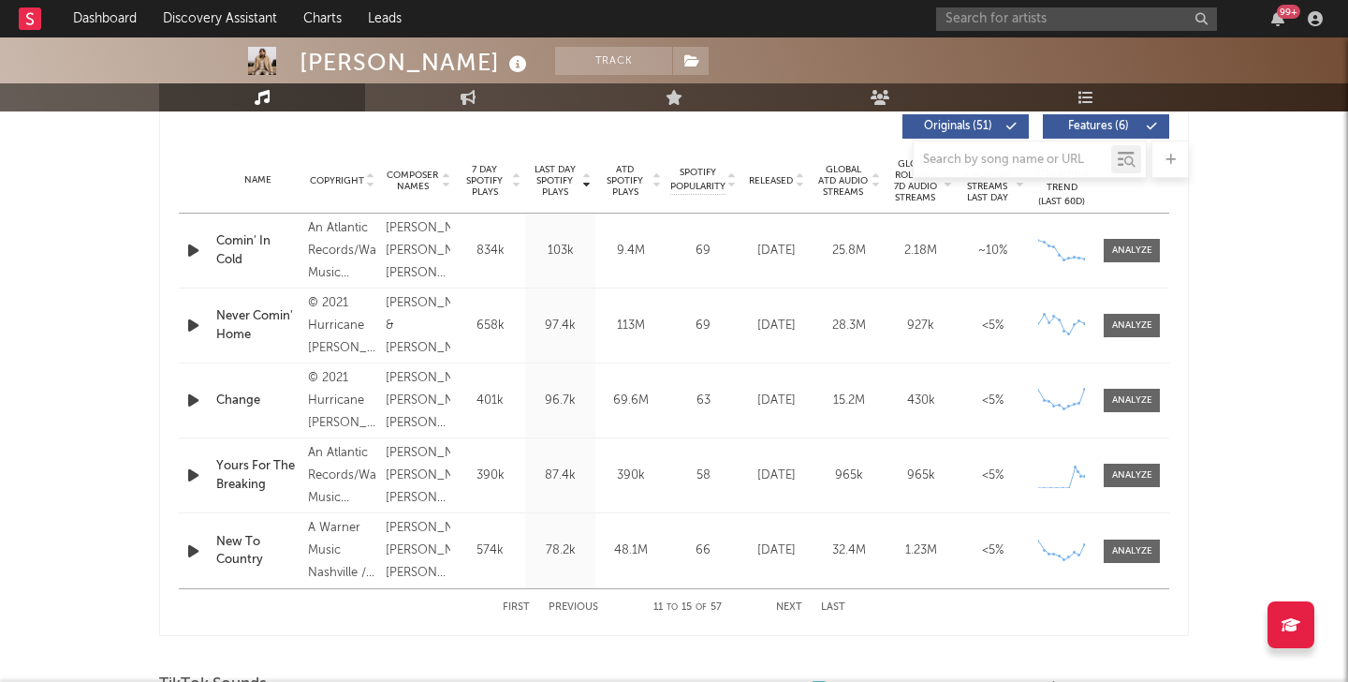
click at [566, 605] on button "Previous" at bounding box center [574, 607] width 50 height 10
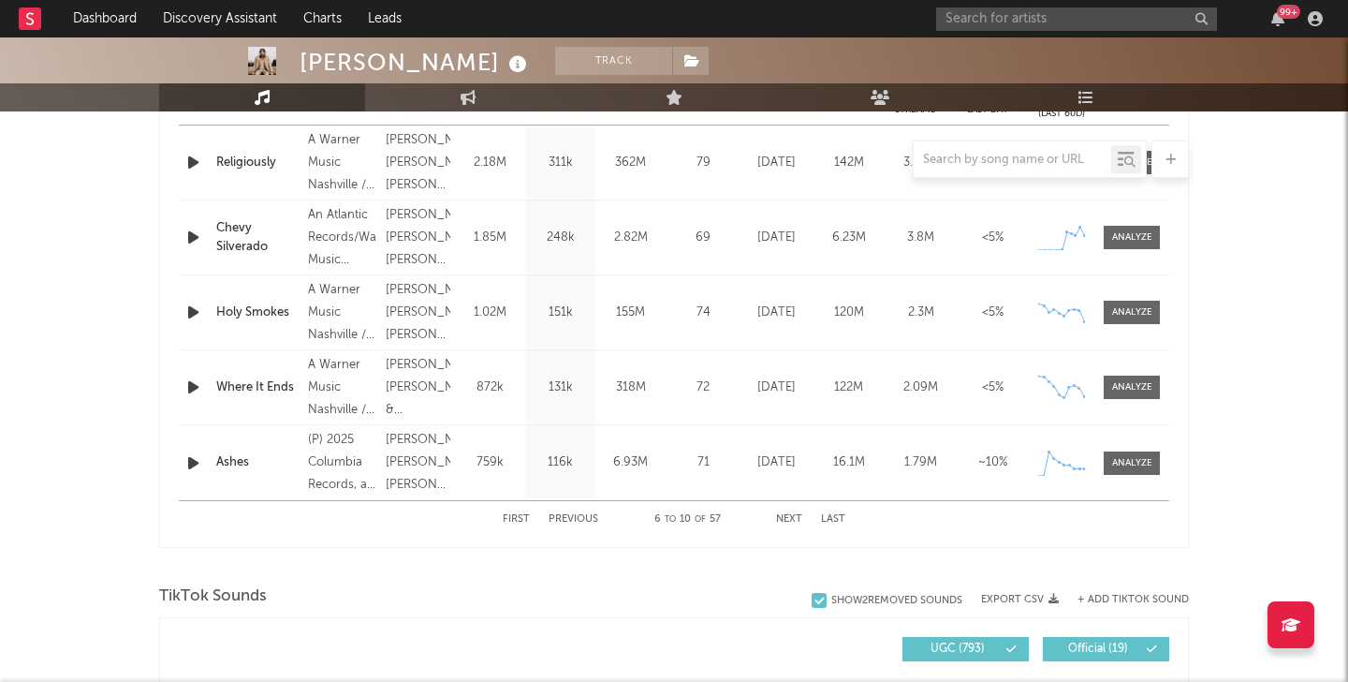
scroll to position [762, 0]
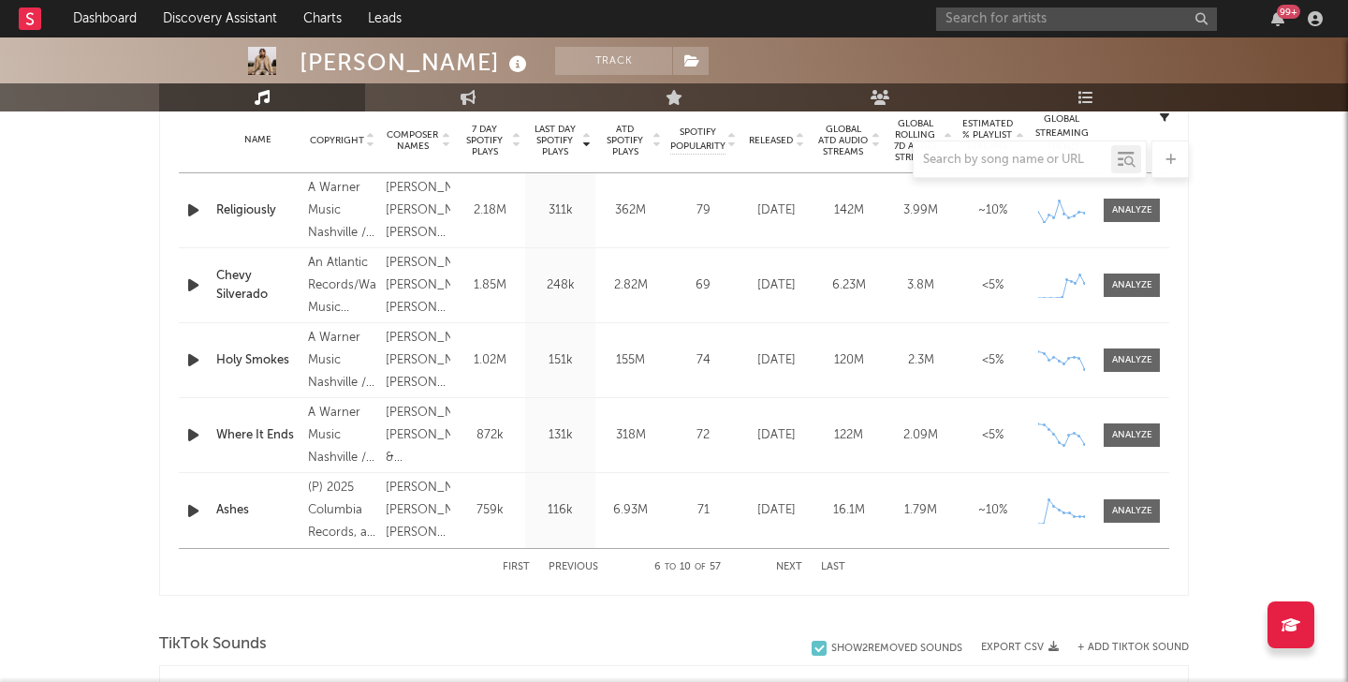
click at [786, 565] on button "Next" at bounding box center [789, 567] width 26 height 10
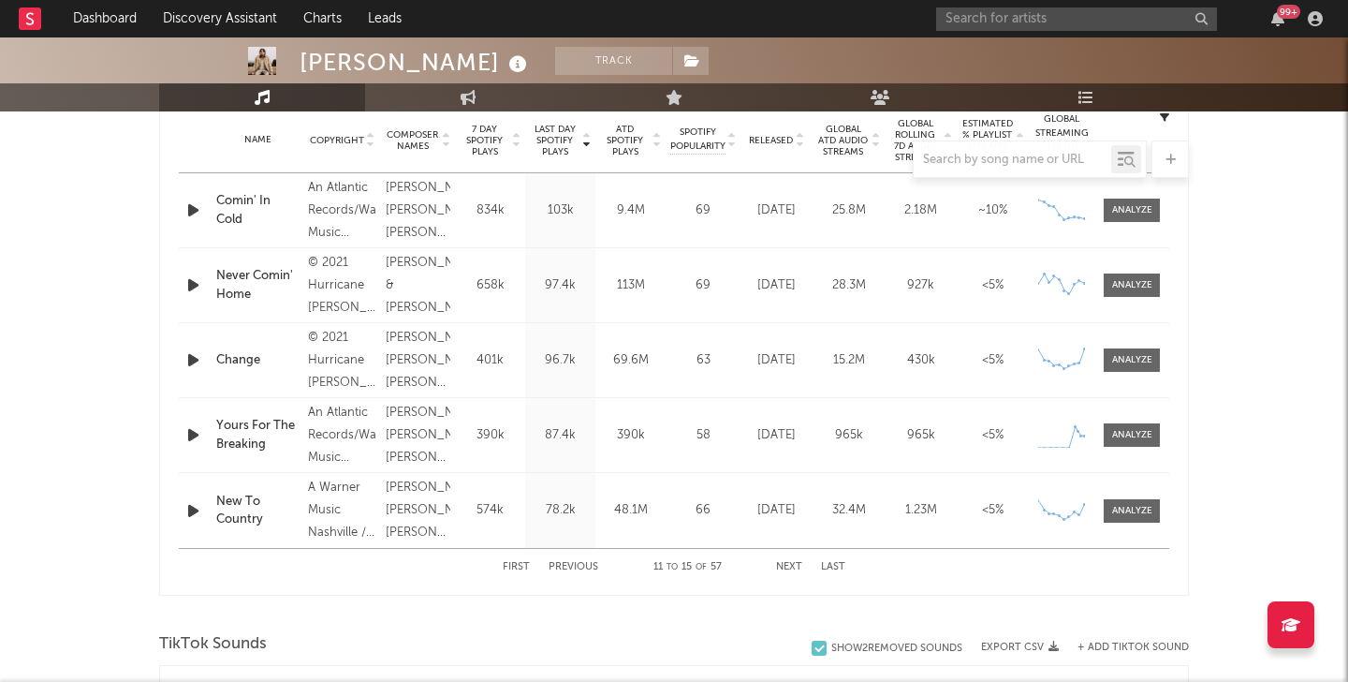
click at [583, 566] on button "Previous" at bounding box center [574, 567] width 50 height 10
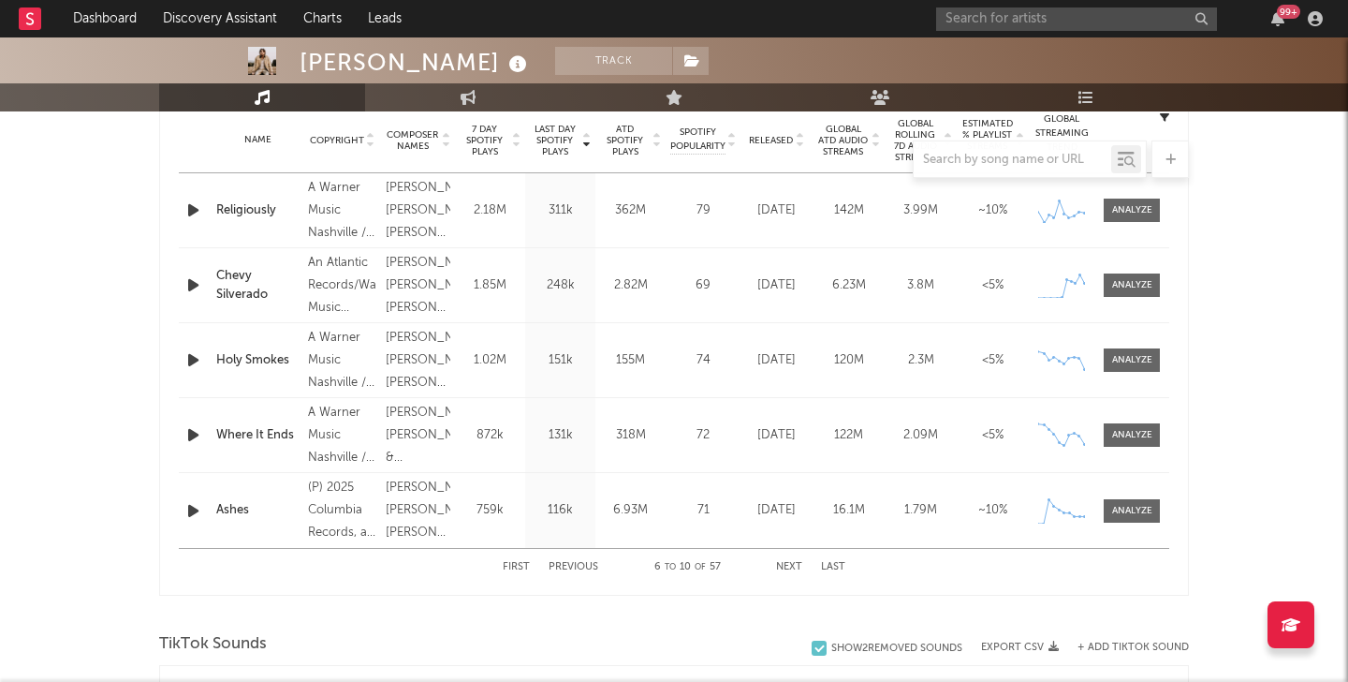
scroll to position [750, 0]
